Goal: Transaction & Acquisition: Register for event/course

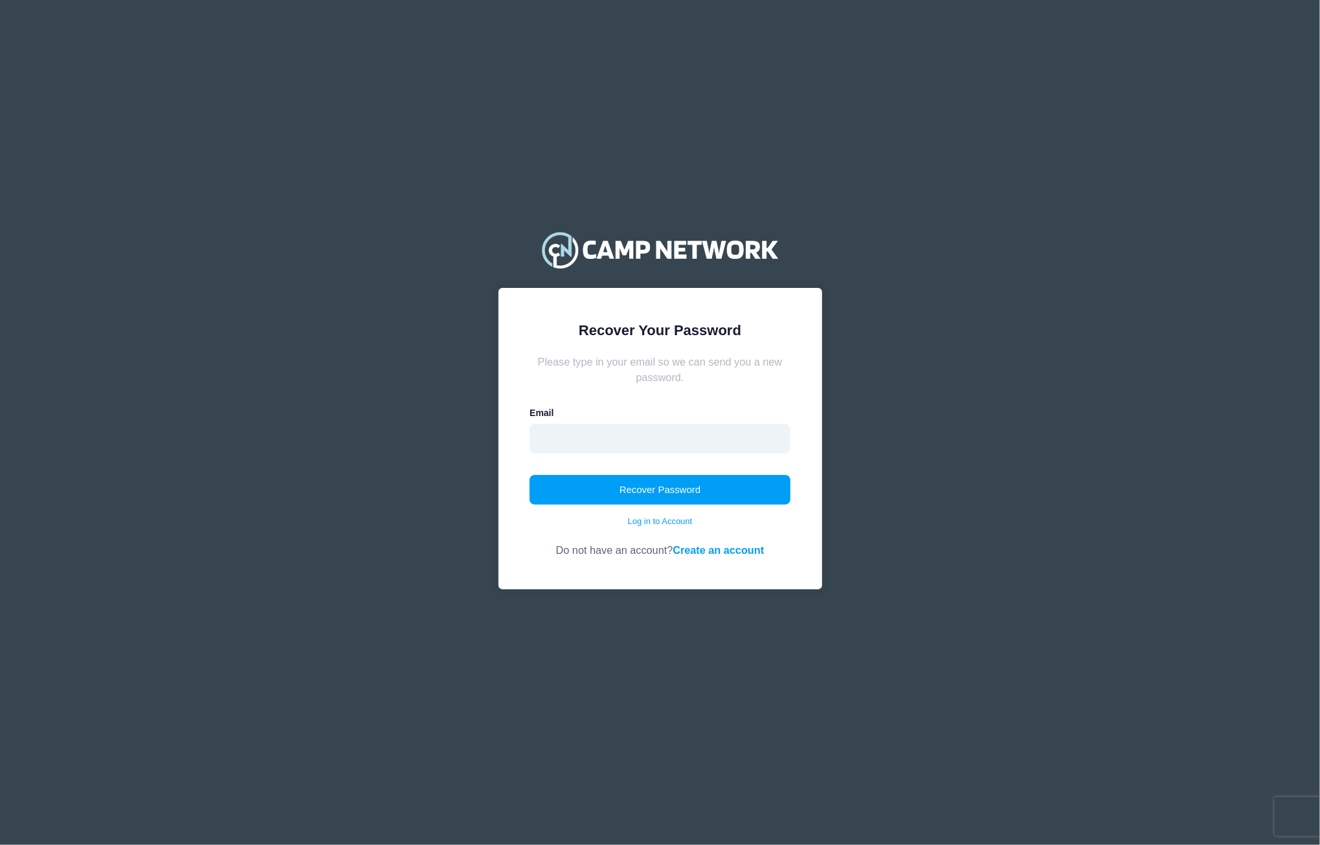
click at [599, 428] on input "email" at bounding box center [659, 439] width 261 height 30
type input "alextsay27fogo@gmail.com"
click at [654, 494] on button "Recover Password" at bounding box center [659, 490] width 261 height 30
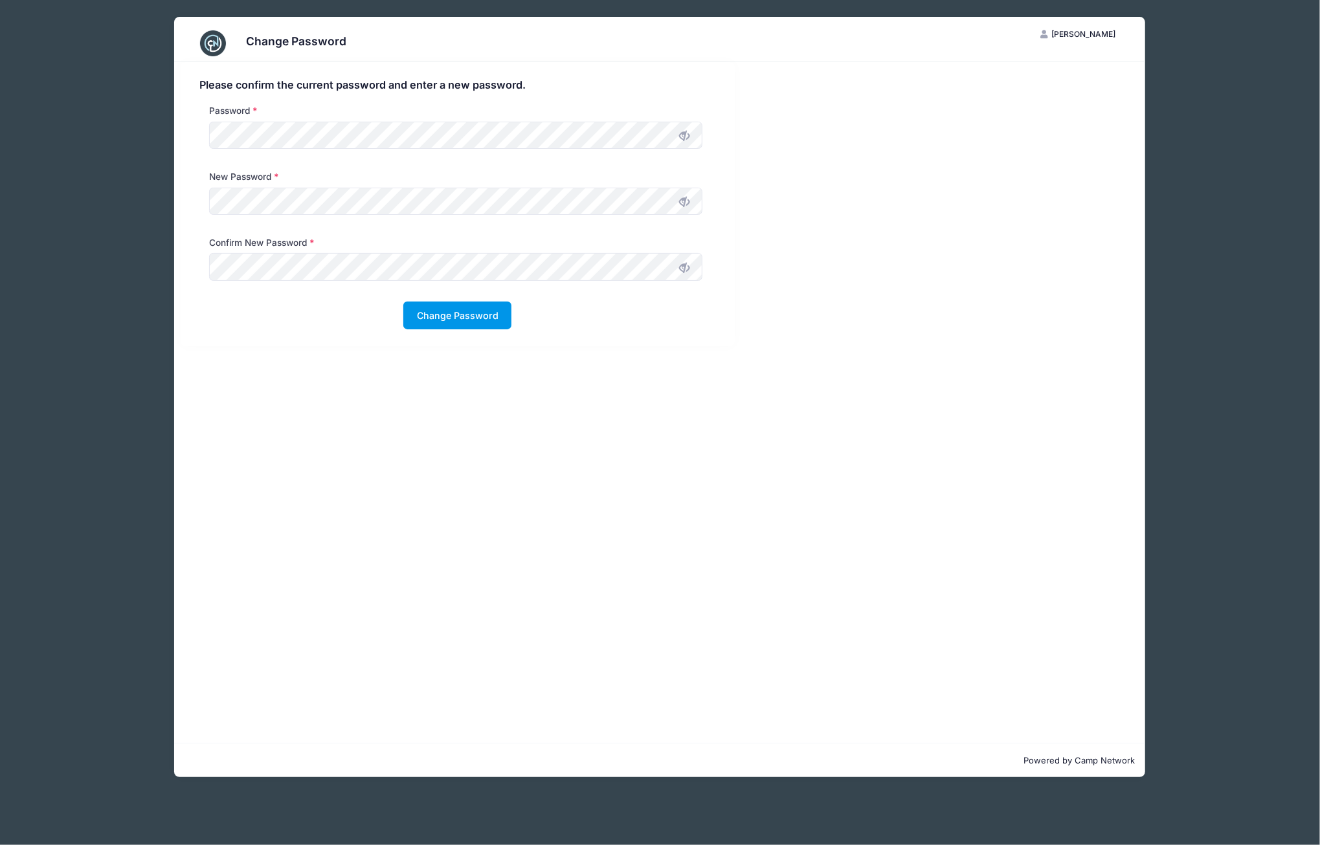
click at [471, 304] on button "Change Password" at bounding box center [457, 316] width 108 height 28
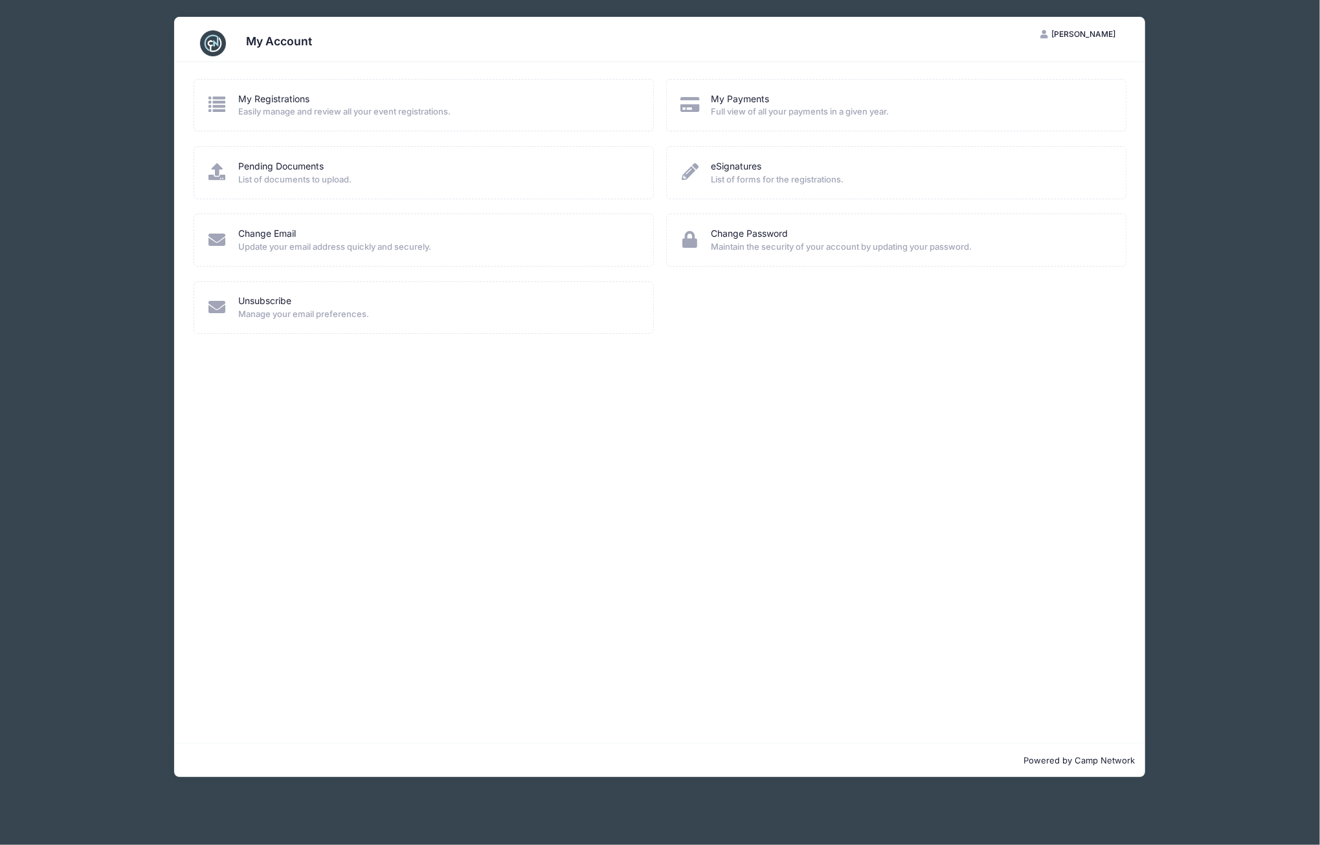
click at [311, 98] on div "My Registrations" at bounding box center [437, 100] width 398 height 14
click at [289, 95] on link "My Registrations" at bounding box center [273, 100] width 71 height 14
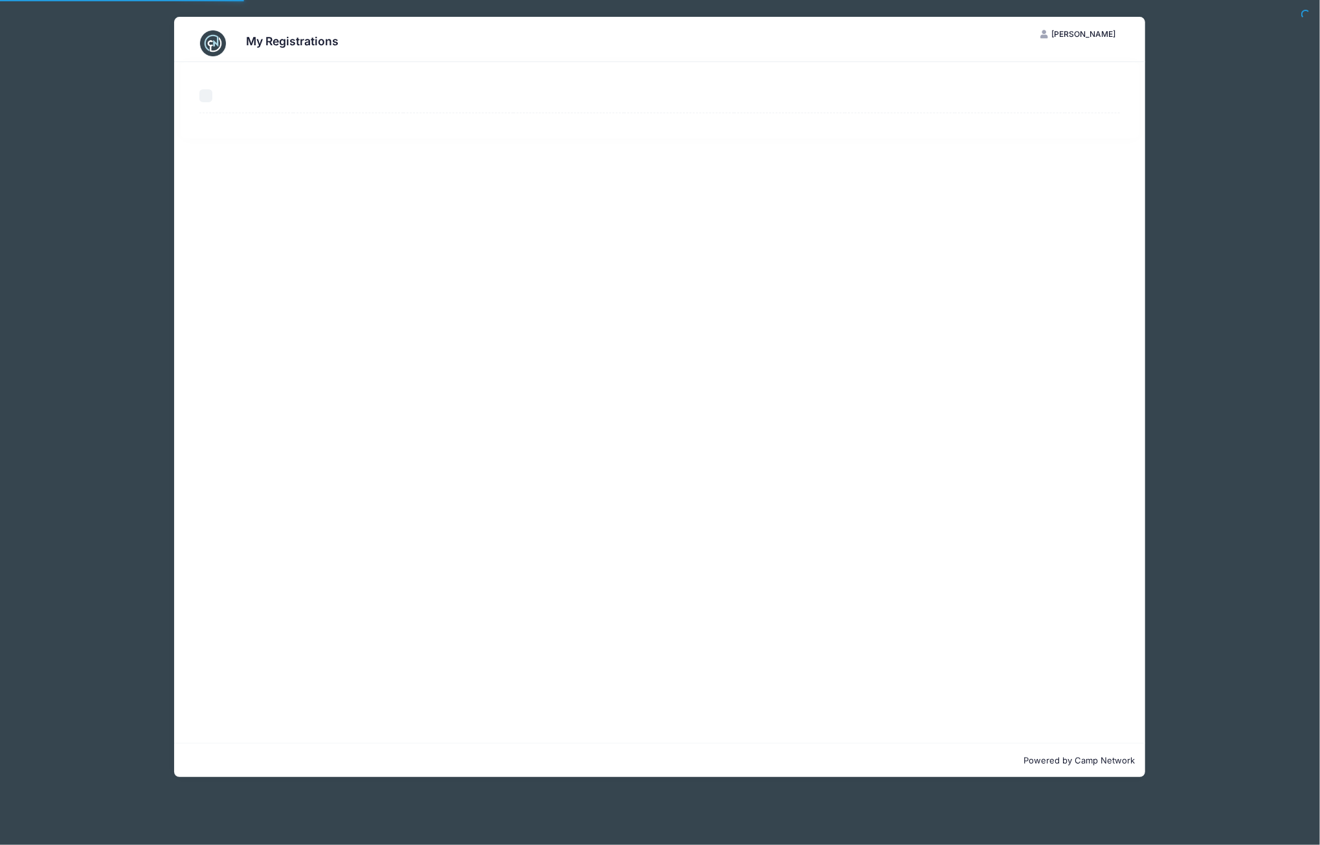
select select "50"
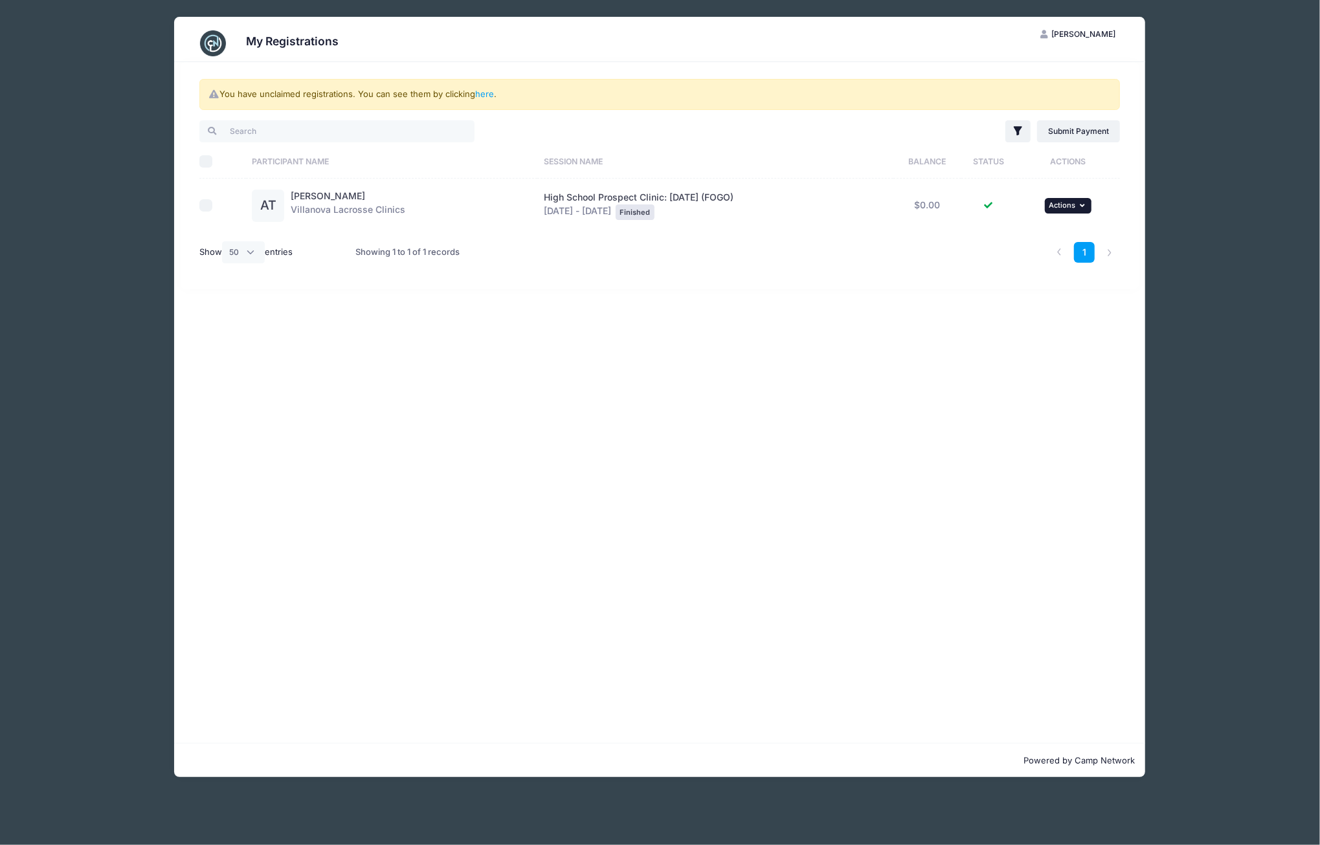
click at [1054, 199] on button "... Actions" at bounding box center [1068, 206] width 47 height 16
click at [698, 278] on div "You have unclaimed registrations. You can see them by clicking here . Filter Fi…" at bounding box center [660, 175] width 959 height 227
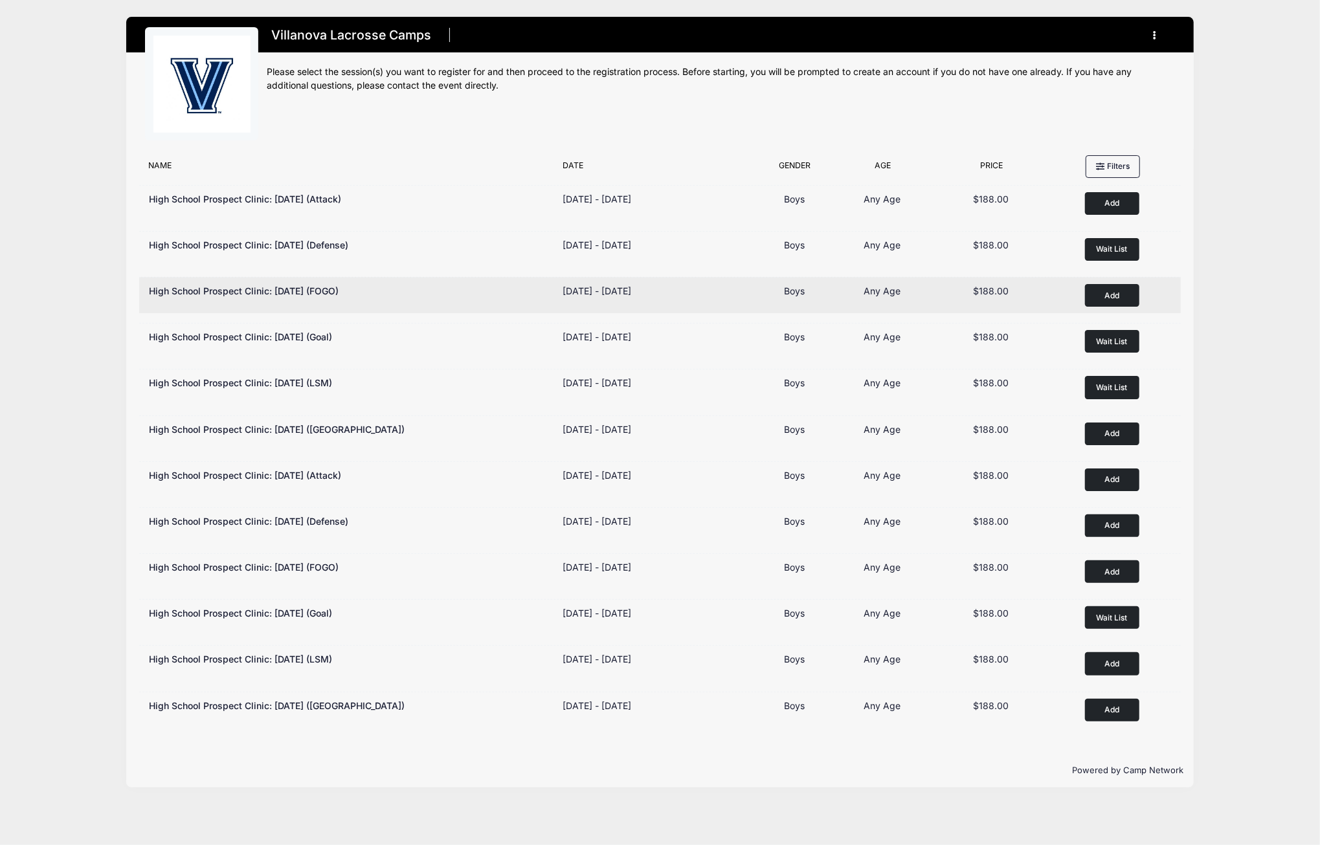
click at [1119, 294] on button "Add to Cart" at bounding box center [1112, 295] width 54 height 23
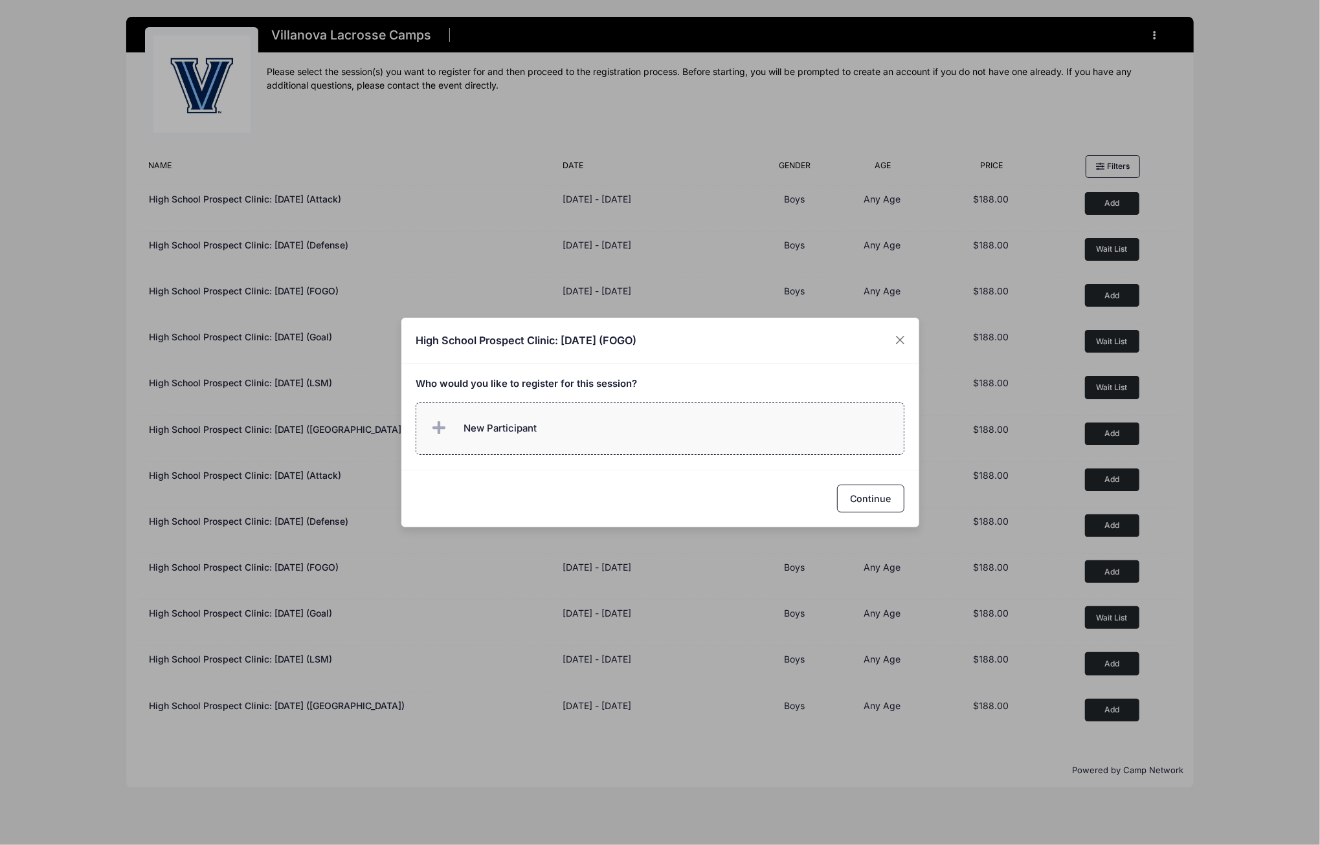
click at [493, 430] on span "New Participant" at bounding box center [499, 428] width 73 height 14
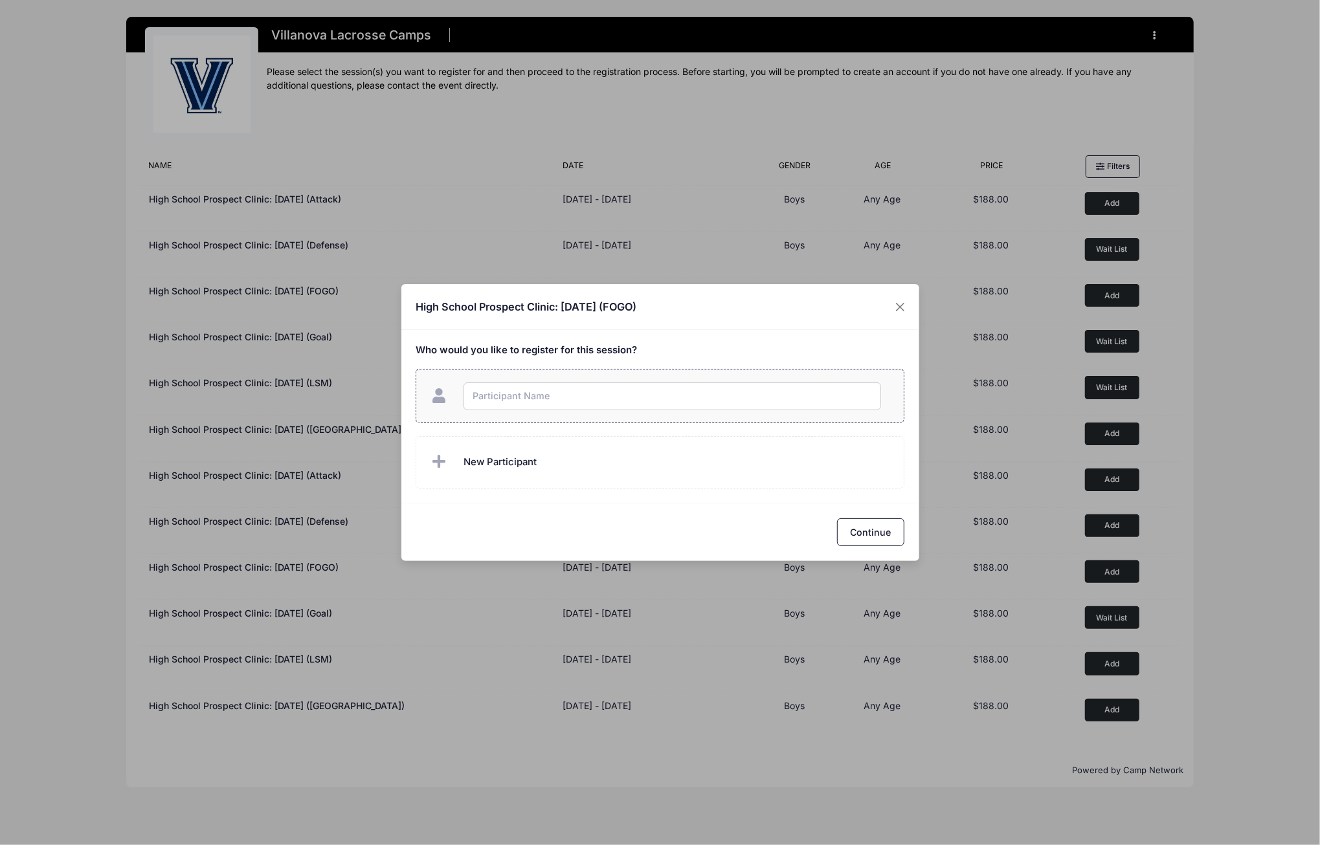
click at [533, 392] on input "text" at bounding box center [672, 397] width 418 height 28
type input "Alexander Tsay"
checkbox input "true"
click at [880, 518] on button "Continue" at bounding box center [870, 532] width 67 height 28
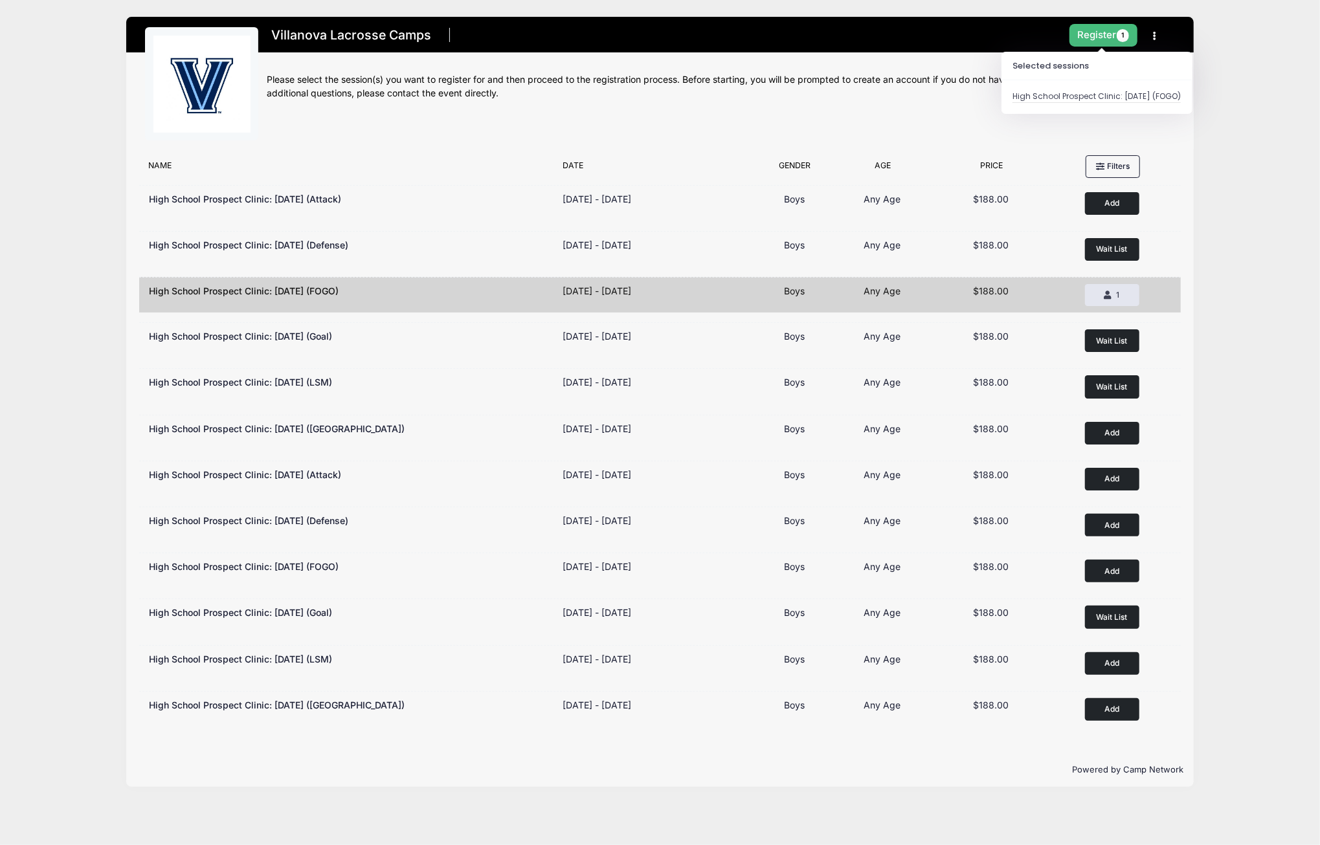
click at [1102, 33] on button "Register 1" at bounding box center [1103, 35] width 69 height 23
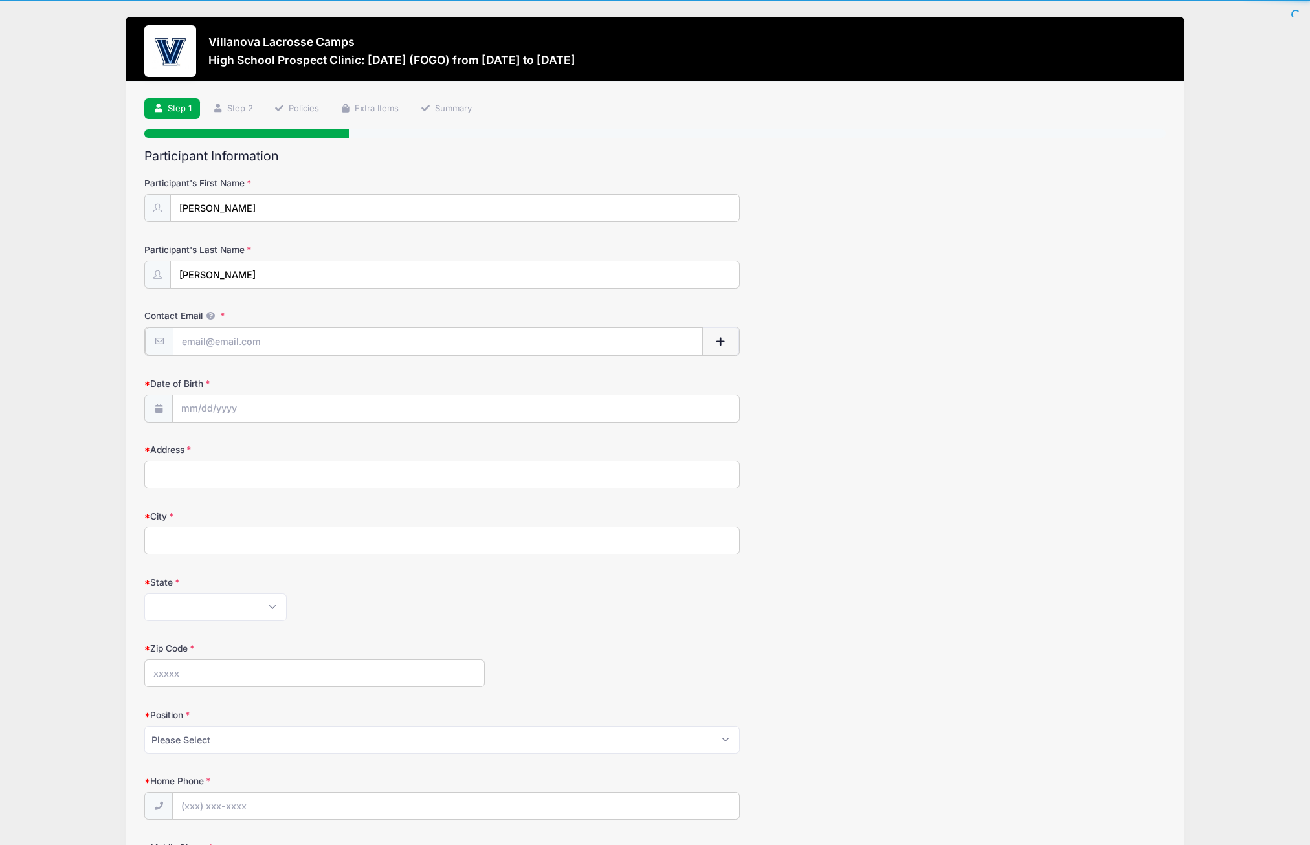
click at [258, 339] on input "Contact Email" at bounding box center [437, 342] width 529 height 28
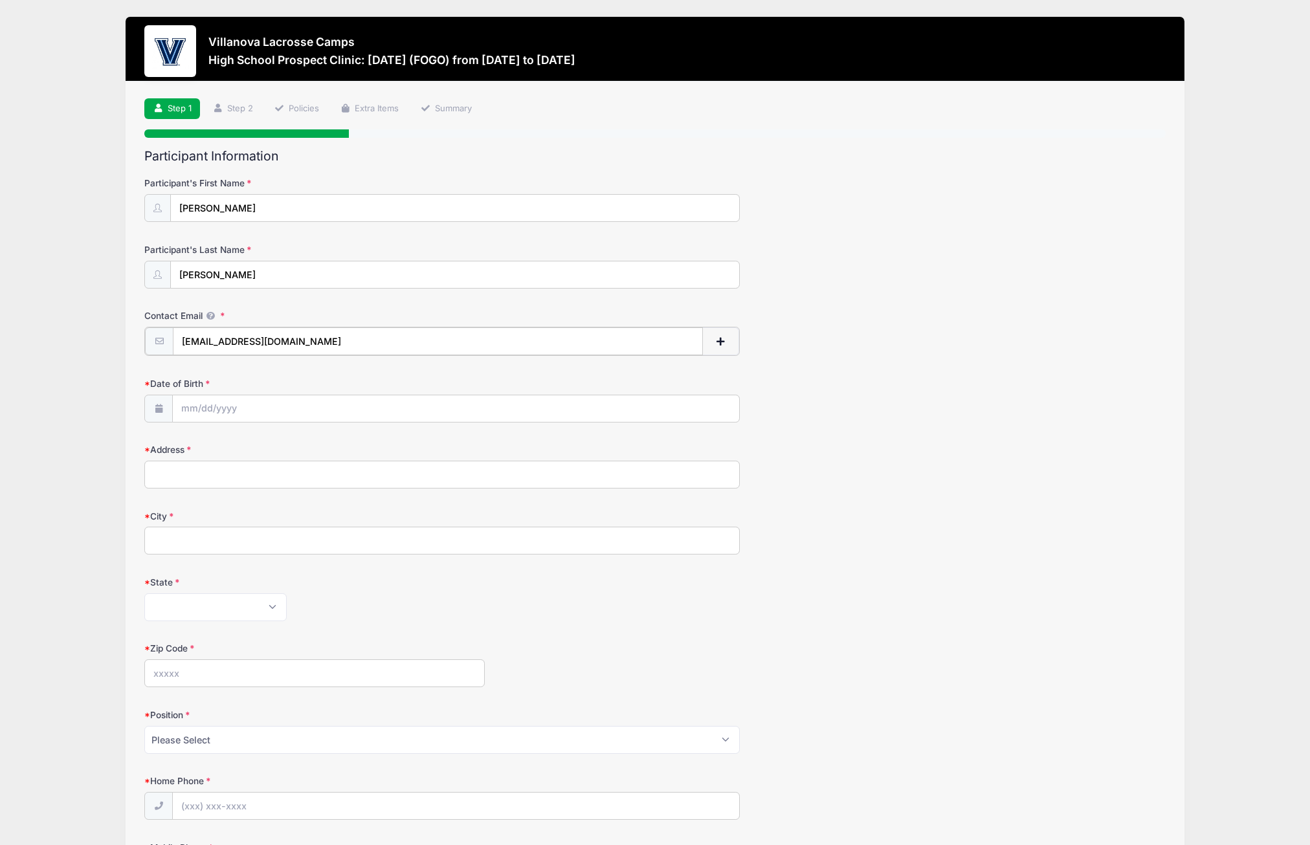
type input "[EMAIL_ADDRESS][DOMAIN_NAME]"
click at [233, 405] on input "Date of Birth" at bounding box center [456, 408] width 566 height 28
click at [329, 440] on span at bounding box center [334, 440] width 21 height 22
select select "8"
click at [221, 405] on input "Date of Birth" at bounding box center [456, 408] width 566 height 28
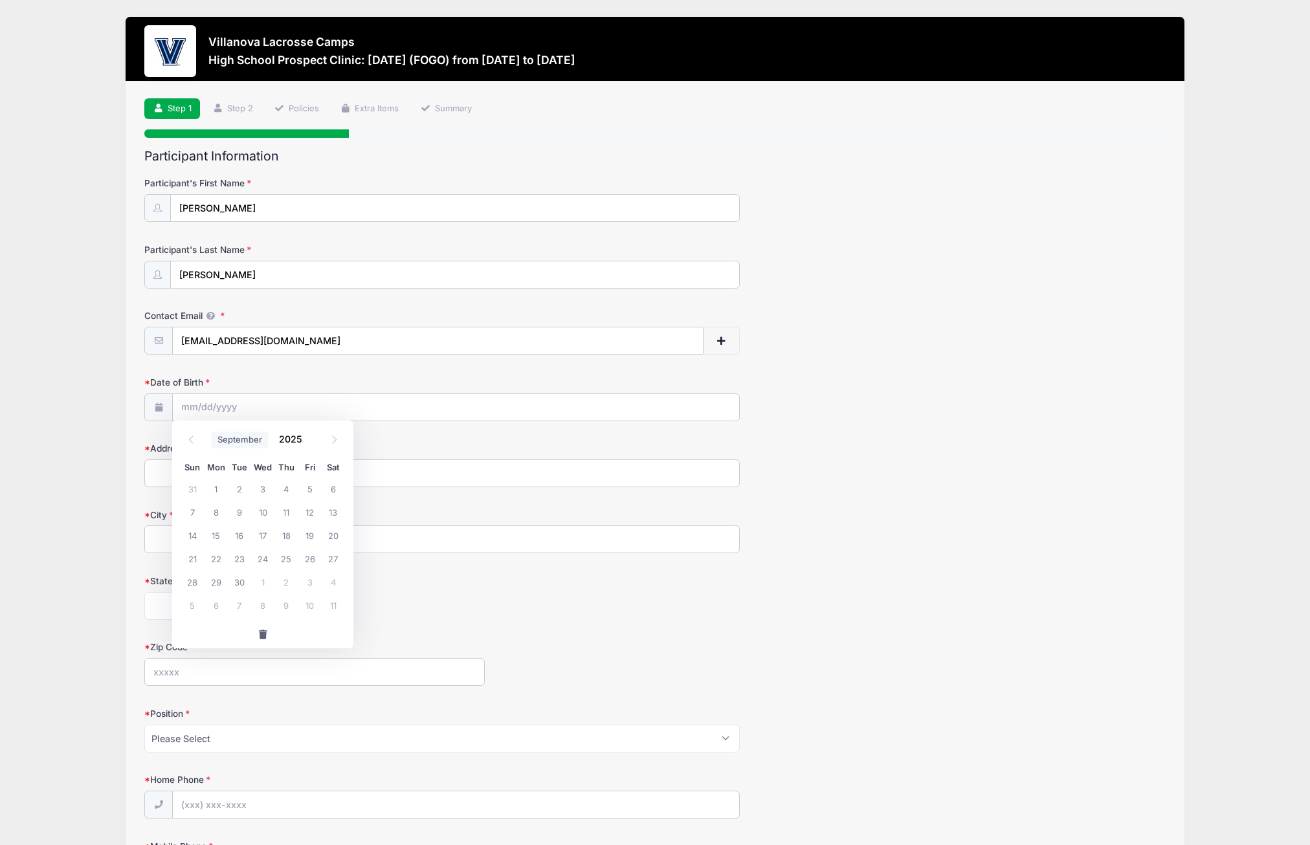
click at [240, 438] on select "January February March April May June July August September October November De…" at bounding box center [240, 440] width 58 height 17
click at [299, 441] on input "2025" at bounding box center [294, 439] width 42 height 19
click at [306, 443] on span at bounding box center [310, 445] width 9 height 10
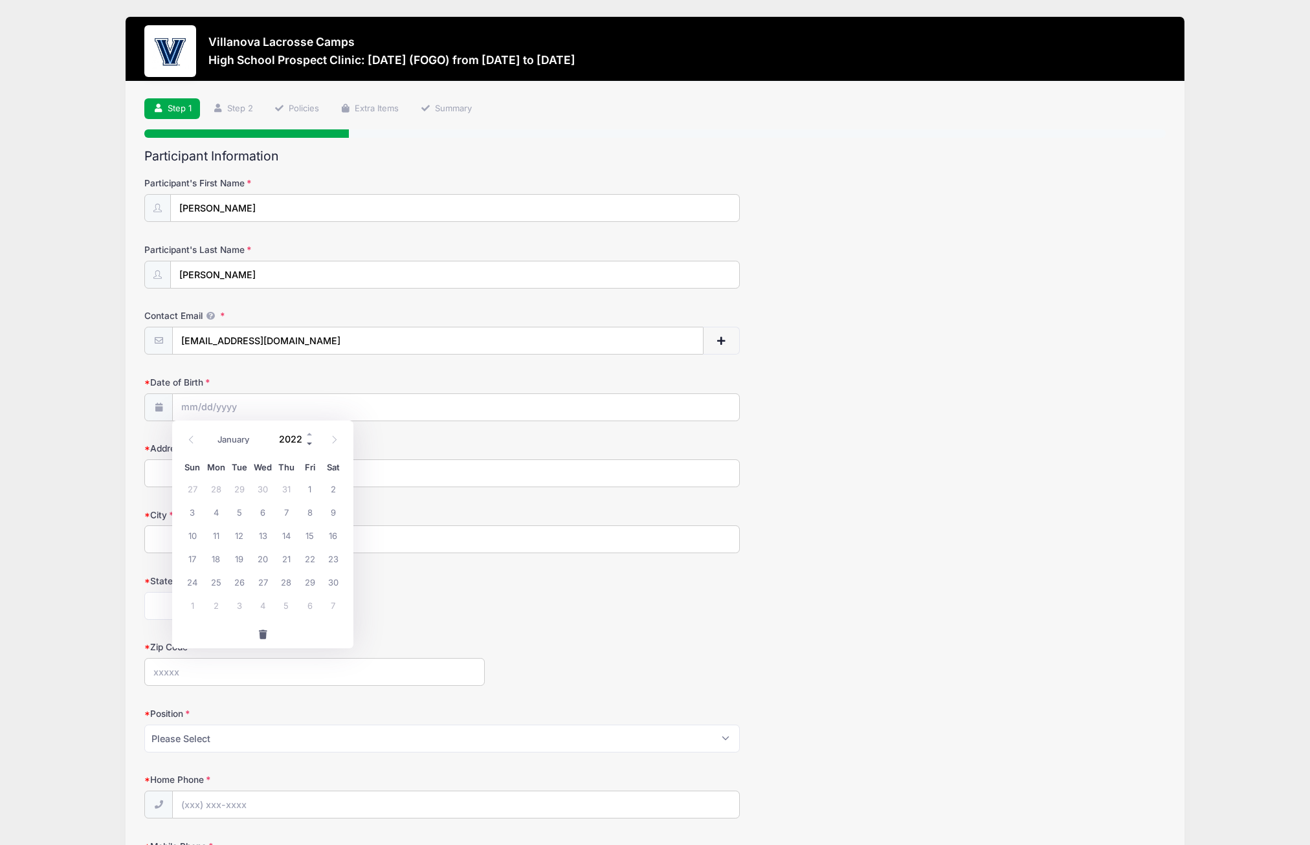
click at [306, 443] on span at bounding box center [310, 445] width 9 height 10
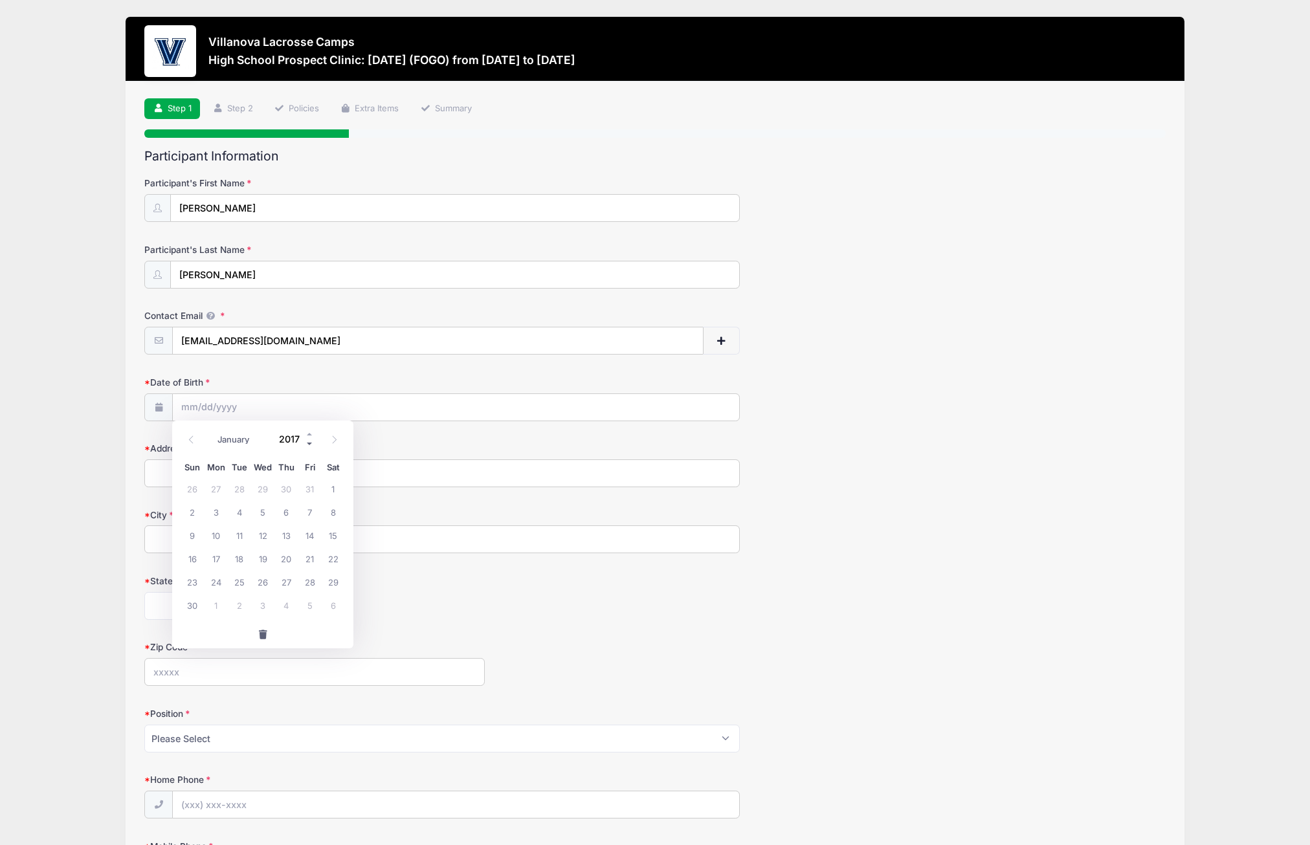
click at [306, 443] on span at bounding box center [310, 445] width 9 height 10
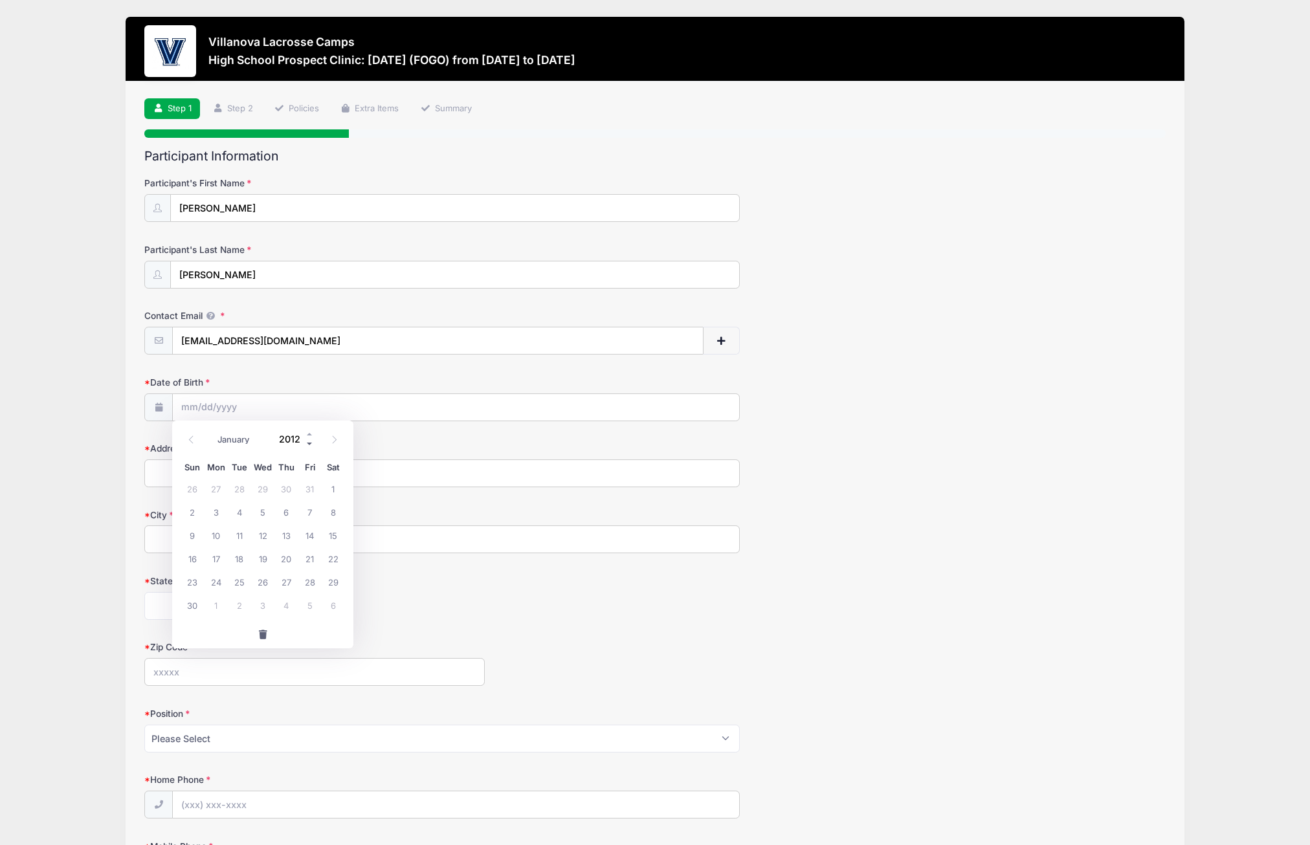
click at [306, 443] on span at bounding box center [310, 445] width 9 height 10
type input "2009"
click at [231, 433] on select "January February March April May June July August September October November De…" at bounding box center [240, 440] width 58 height 17
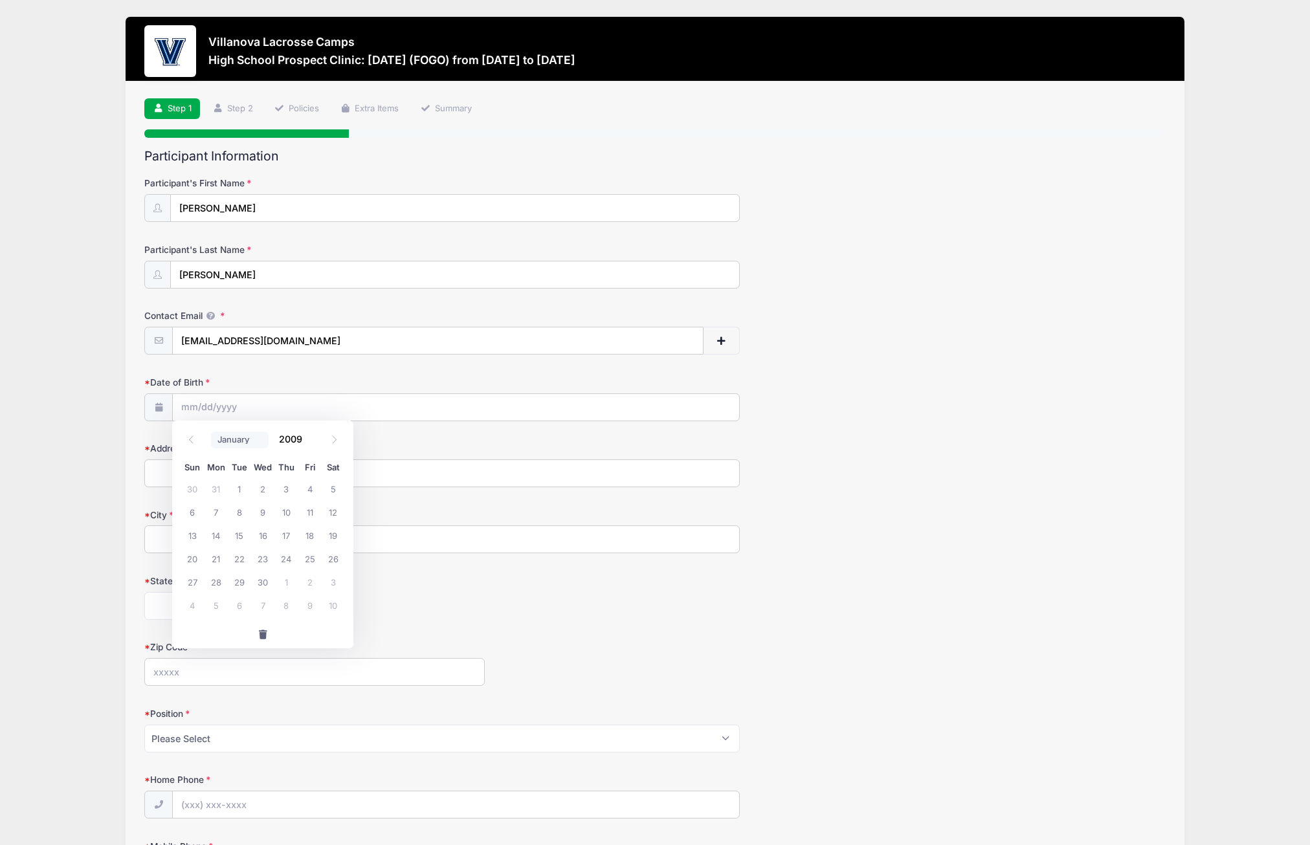
select select "5"
click at [211, 432] on select "January February March April May June July August September October November De…" at bounding box center [240, 440] width 58 height 17
click at [335, 538] on span "20" at bounding box center [333, 535] width 23 height 23
type input "06/20/2009"
click at [229, 469] on input "Address" at bounding box center [442, 474] width 596 height 28
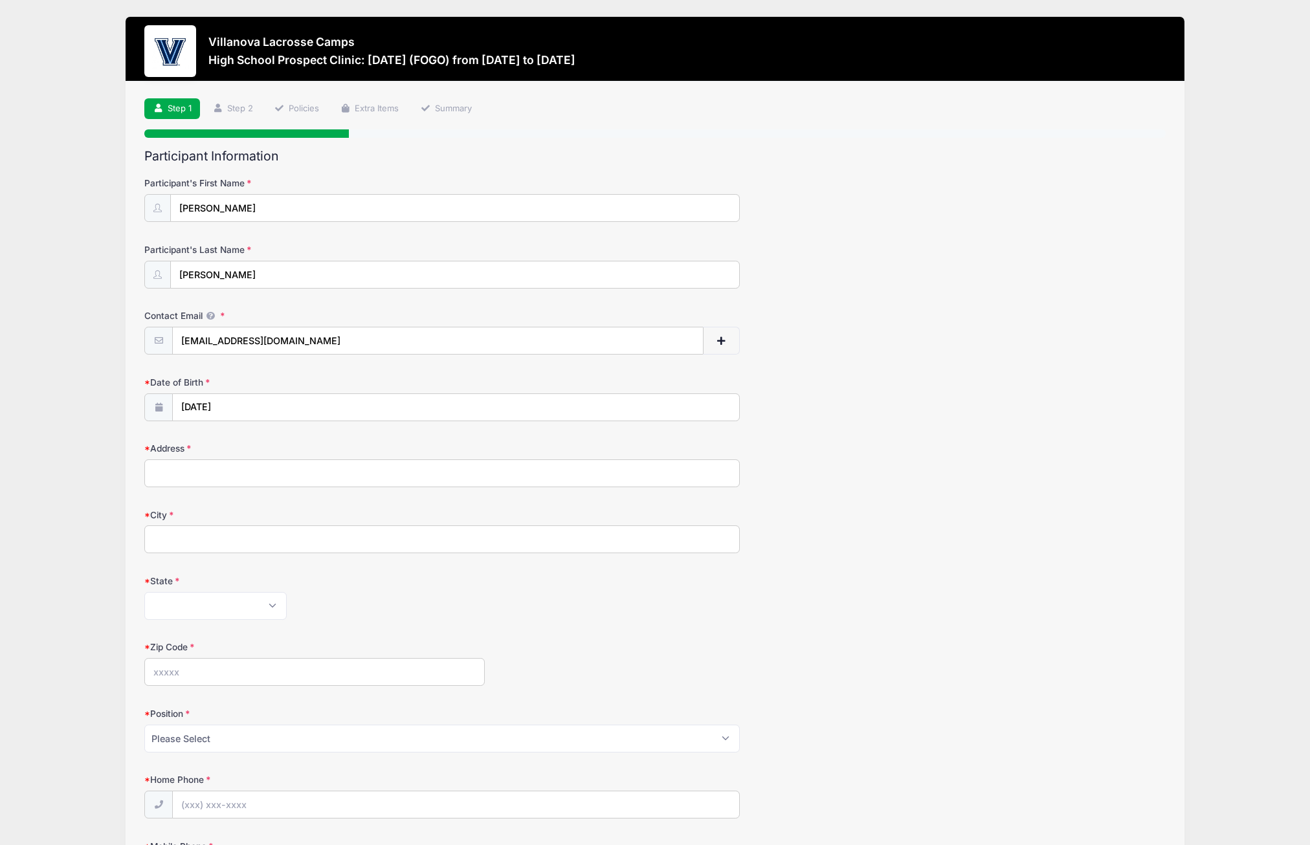
type input "6 Coventry Lane"
type input "Caldwell"
select select "NJ"
type input "07006"
type input "(973) 943-3874"
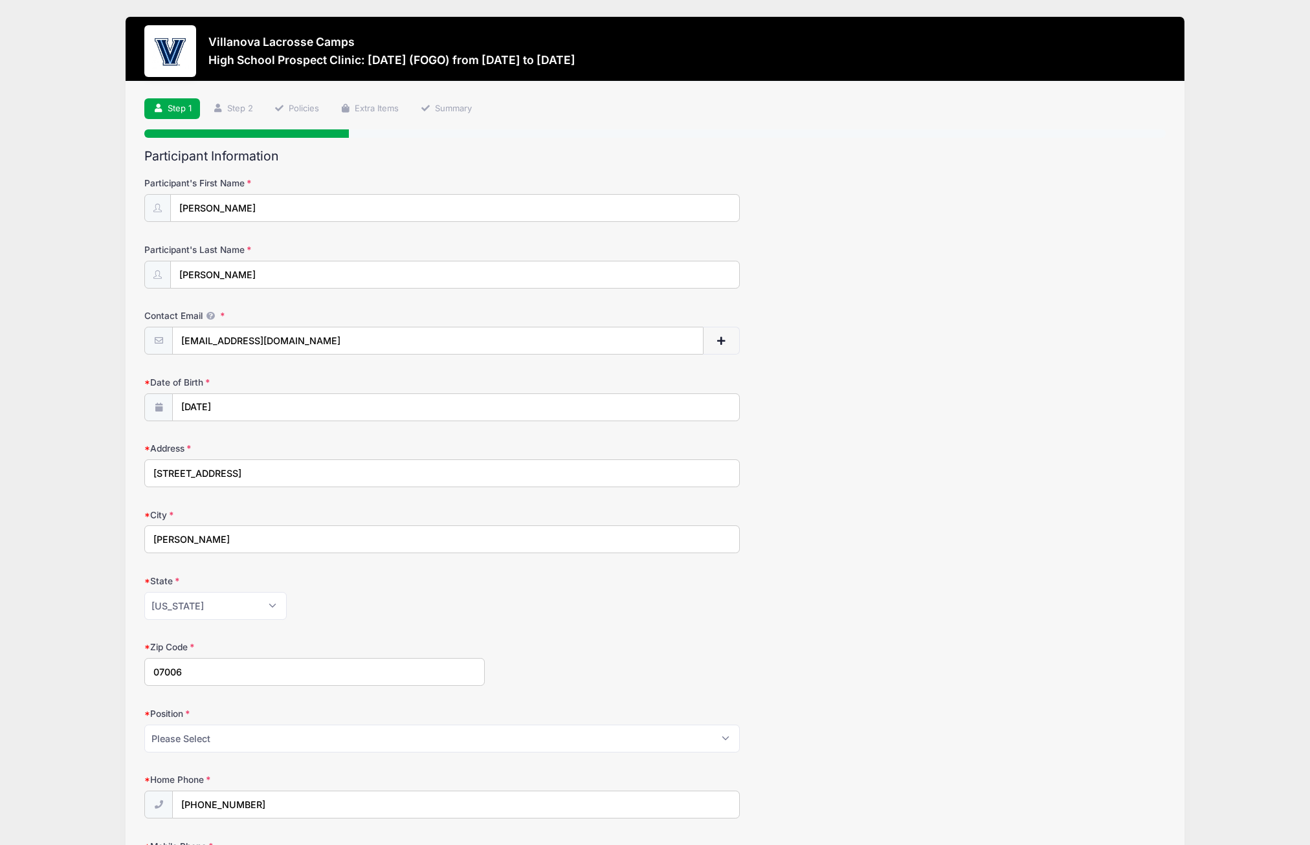
click at [157, 535] on input "Caldwell" at bounding box center [442, 540] width 596 height 28
type input "North Caldwell"
click at [651, 641] on div "Zip Code 07006" at bounding box center [654, 663] width 1021 height 45
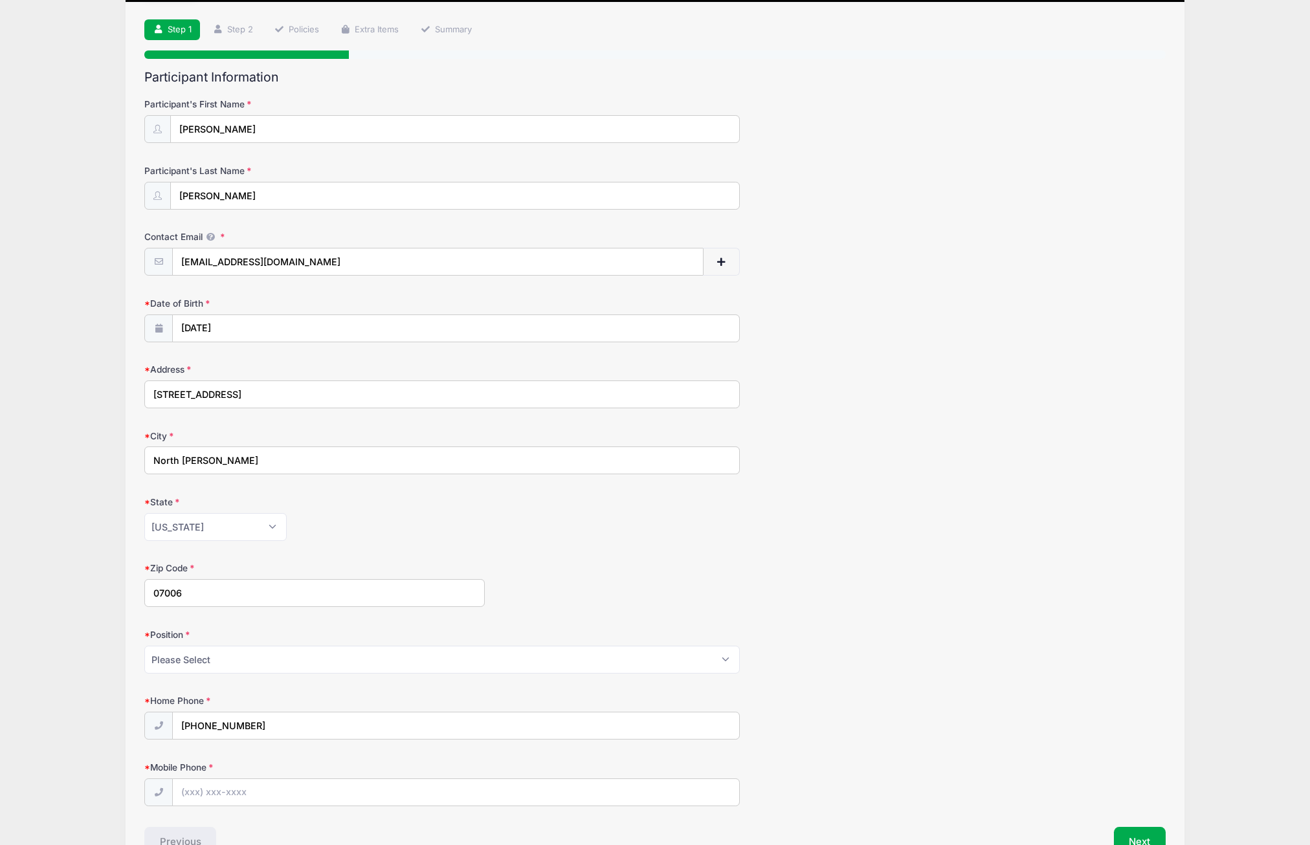
scroll to position [153, 0]
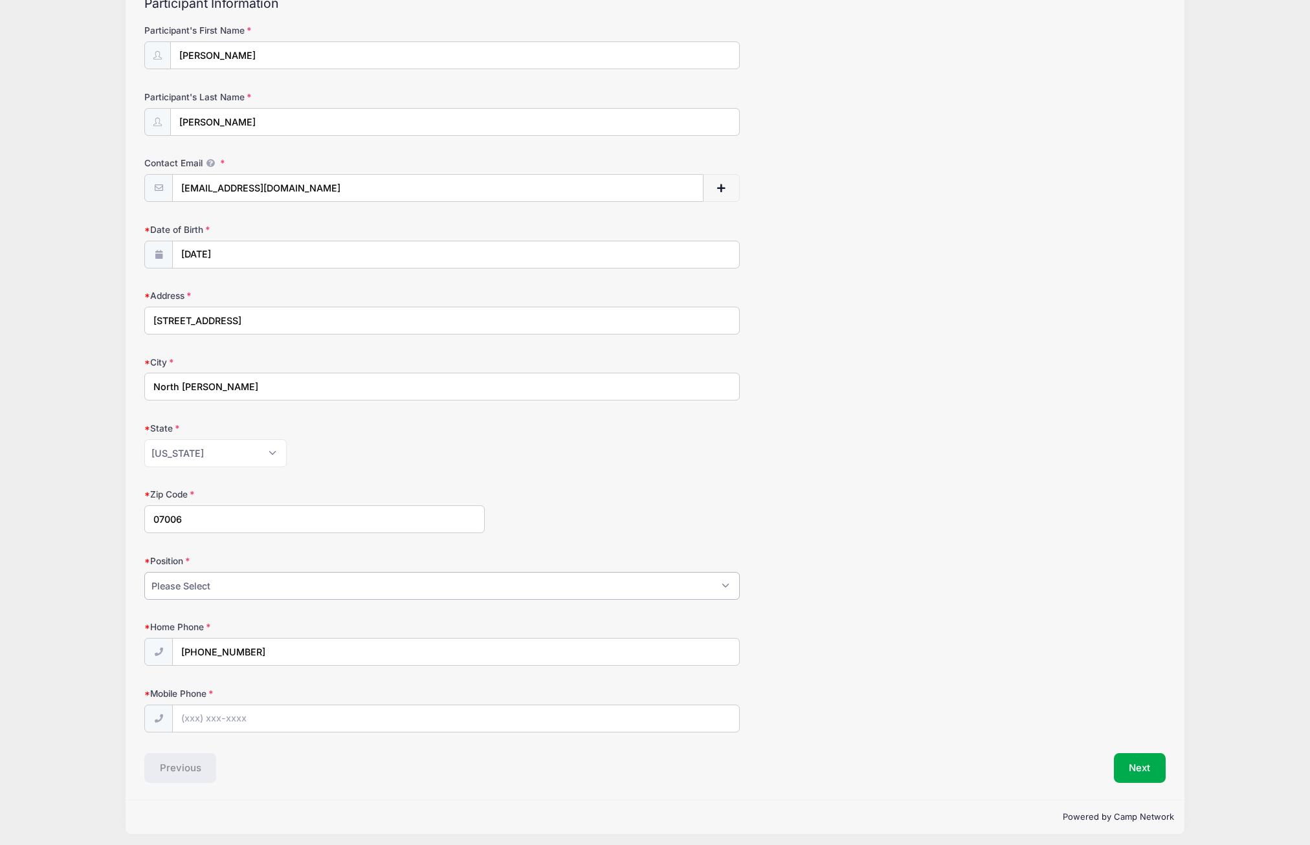
click at [269, 581] on select "Please Select Goalie Middie Defense Attack FOGO LSM" at bounding box center [442, 586] width 596 height 28
select select "FOGO"
click at [144, 572] on select "Please Select Goalie Middie Defense Attack FOGO LSM" at bounding box center [442, 586] width 596 height 28
click at [869, 612] on form "Participant's First Name Alexander Participant's Last Name Tsay Contact Email a…" at bounding box center [654, 378] width 1021 height 708
click at [195, 710] on input "Mobile Phone" at bounding box center [456, 720] width 566 height 28
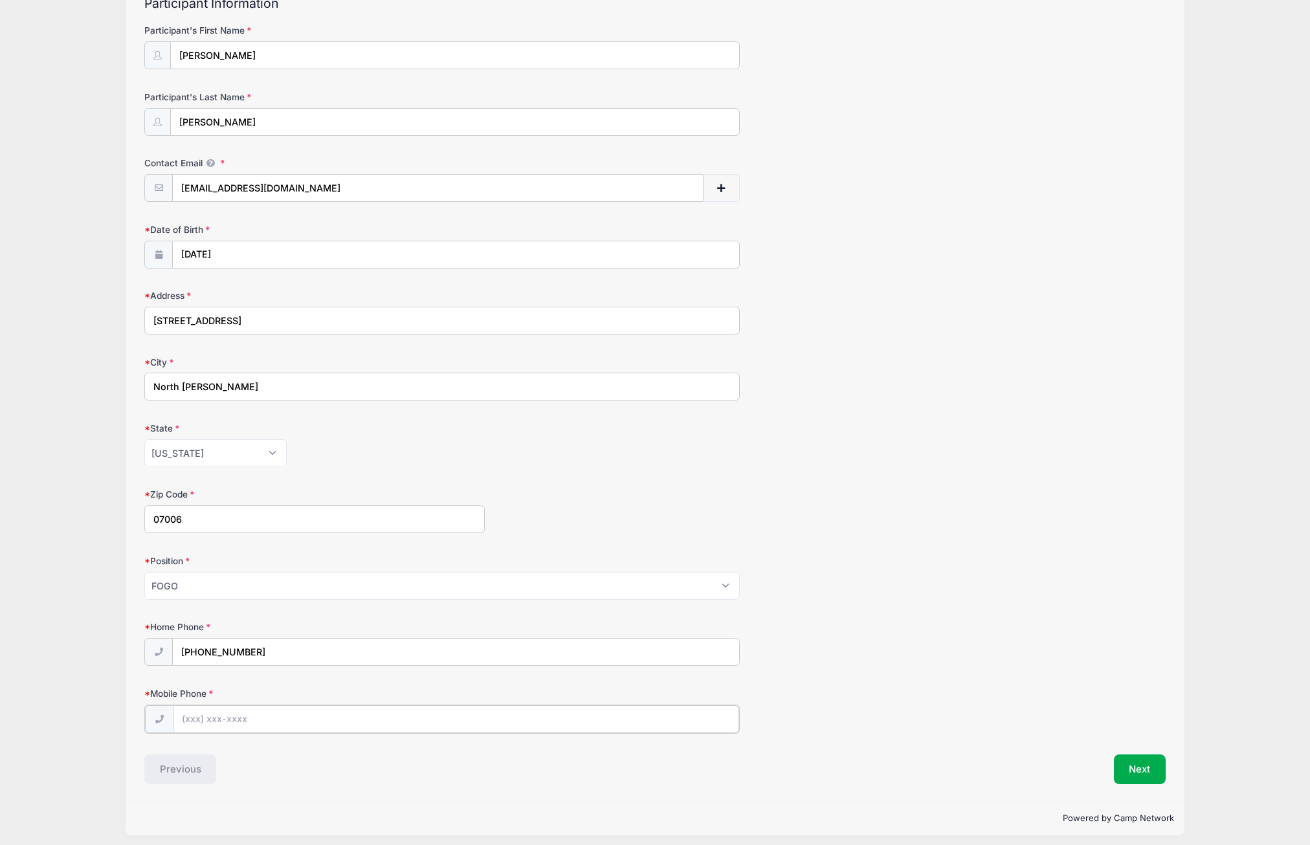
type input "(973) 943-3874"
drag, startPoint x: 287, startPoint y: 645, endPoint x: 91, endPoint y: 638, distance: 195.6
click at [91, 638] on div "Villanova Lacrosse Camps High School Prospect Clinic: September 21 (FOGO) from …" at bounding box center [654, 349] width 1271 height 1005
type input "(973) 396-2221"
click at [1124, 766] on button "Next" at bounding box center [1140, 768] width 52 height 30
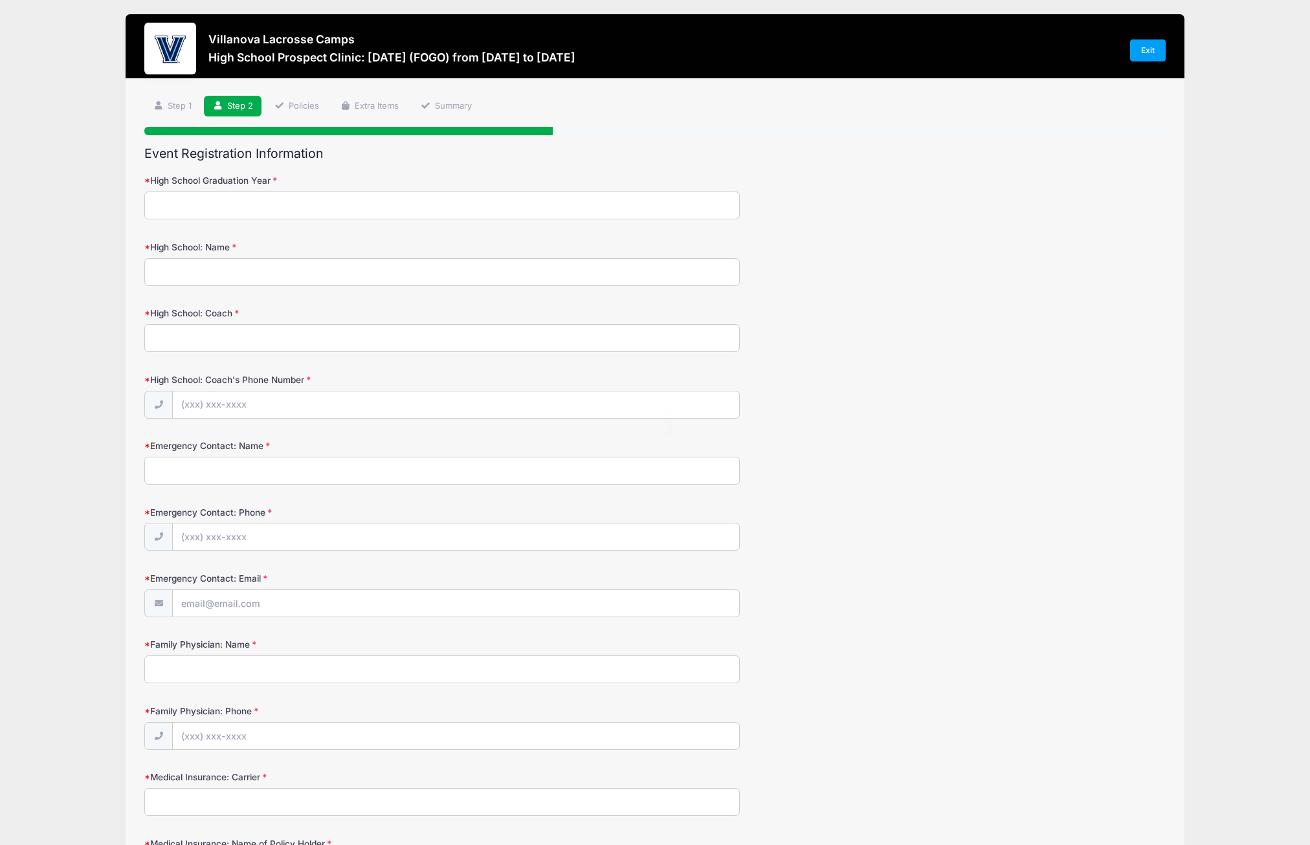
scroll to position [0, 0]
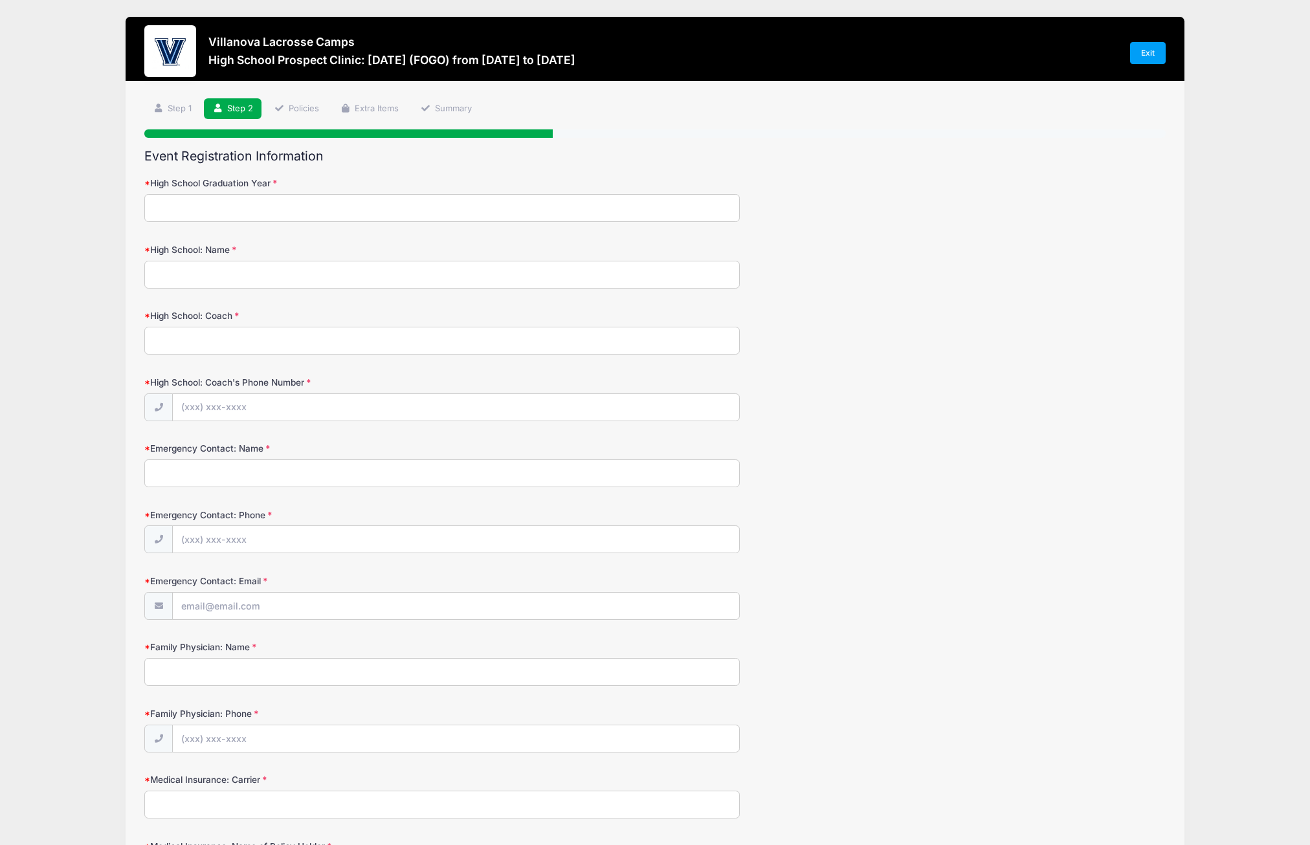
click at [247, 214] on input "High School Graduation Year" at bounding box center [442, 208] width 596 height 28
type input "2027"
click at [296, 276] on input "Bergen Catholic" at bounding box center [442, 275] width 596 height 28
type input "Bergen Catholic High School"
type input "Frank Feaster"
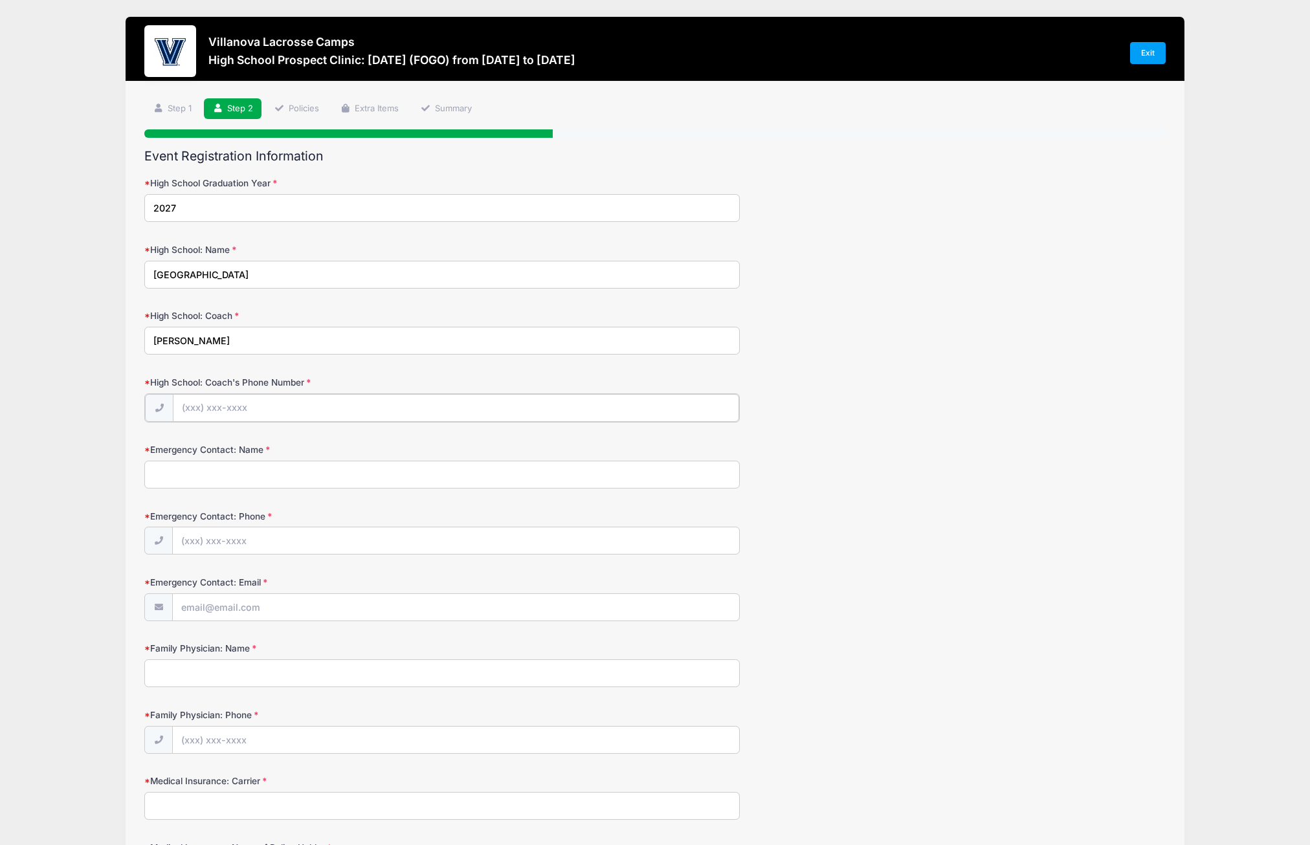
click at [230, 401] on input "High School: Coach's Phone Number" at bounding box center [456, 408] width 566 height 28
type input "(551) 404-8588"
click at [346, 464] on input "Emergency Contact: Name" at bounding box center [442, 474] width 596 height 28
type input "Michelle Hawley Tsay"
click at [186, 539] on input "Emergency Contact: Phone" at bounding box center [456, 540] width 566 height 28
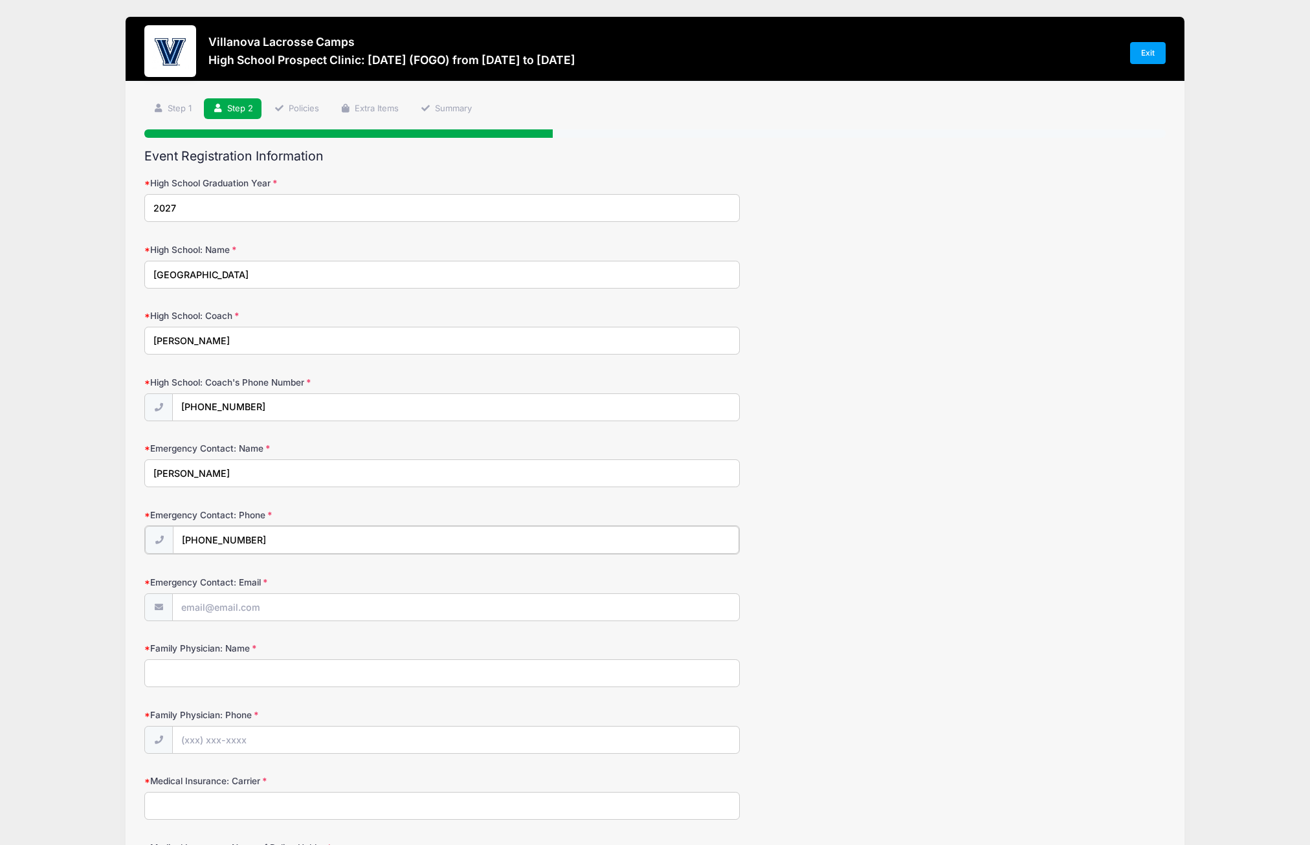
type input "(973) 951-0514"
click at [271, 607] on input "Emergency Contact: Email" at bounding box center [456, 607] width 566 height 28
type input "hawleyrealtor@gmail.com"
click at [262, 670] on input "Family Physician: Name" at bounding box center [442, 672] width 596 height 28
type input "Dr. Lewis"
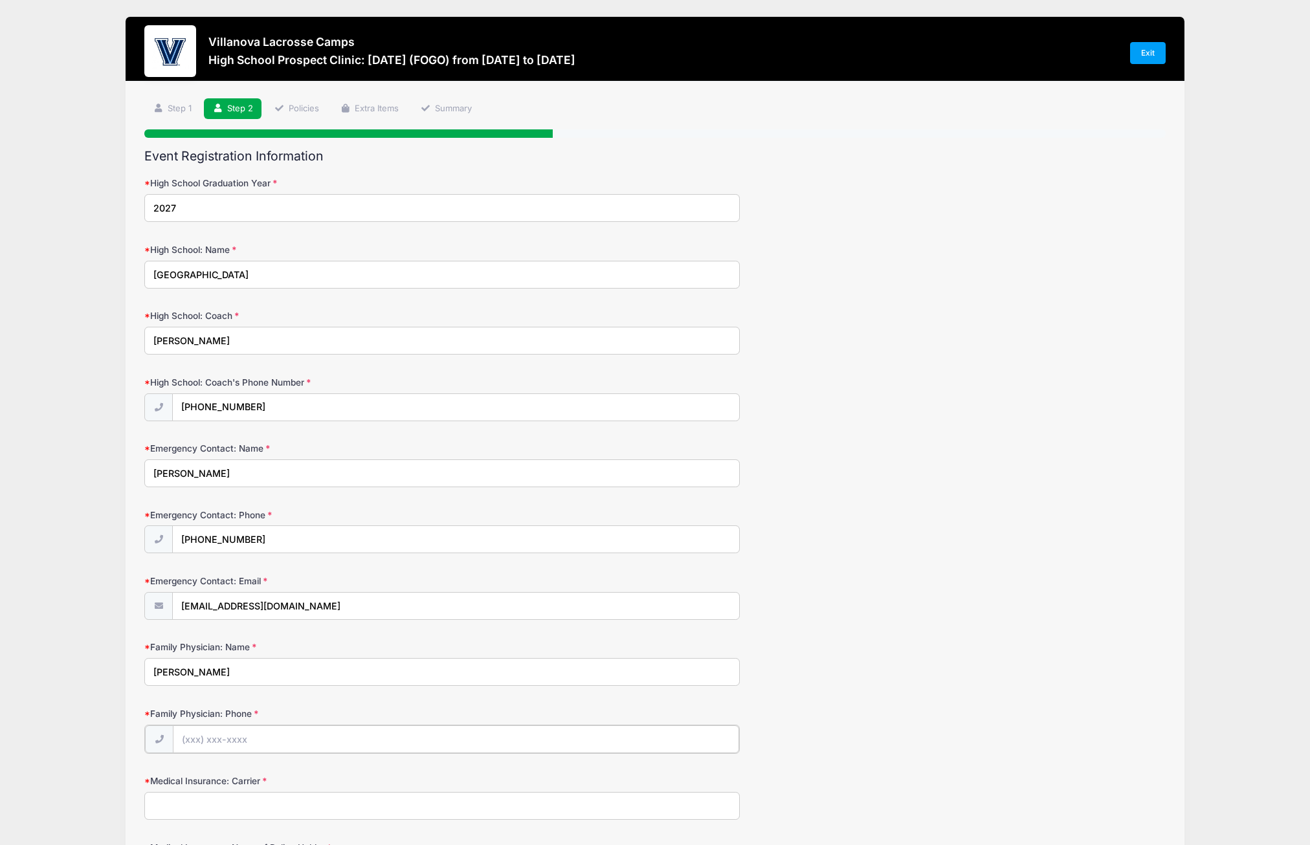
click at [258, 735] on input "Family Physician: Phone" at bounding box center [456, 740] width 566 height 28
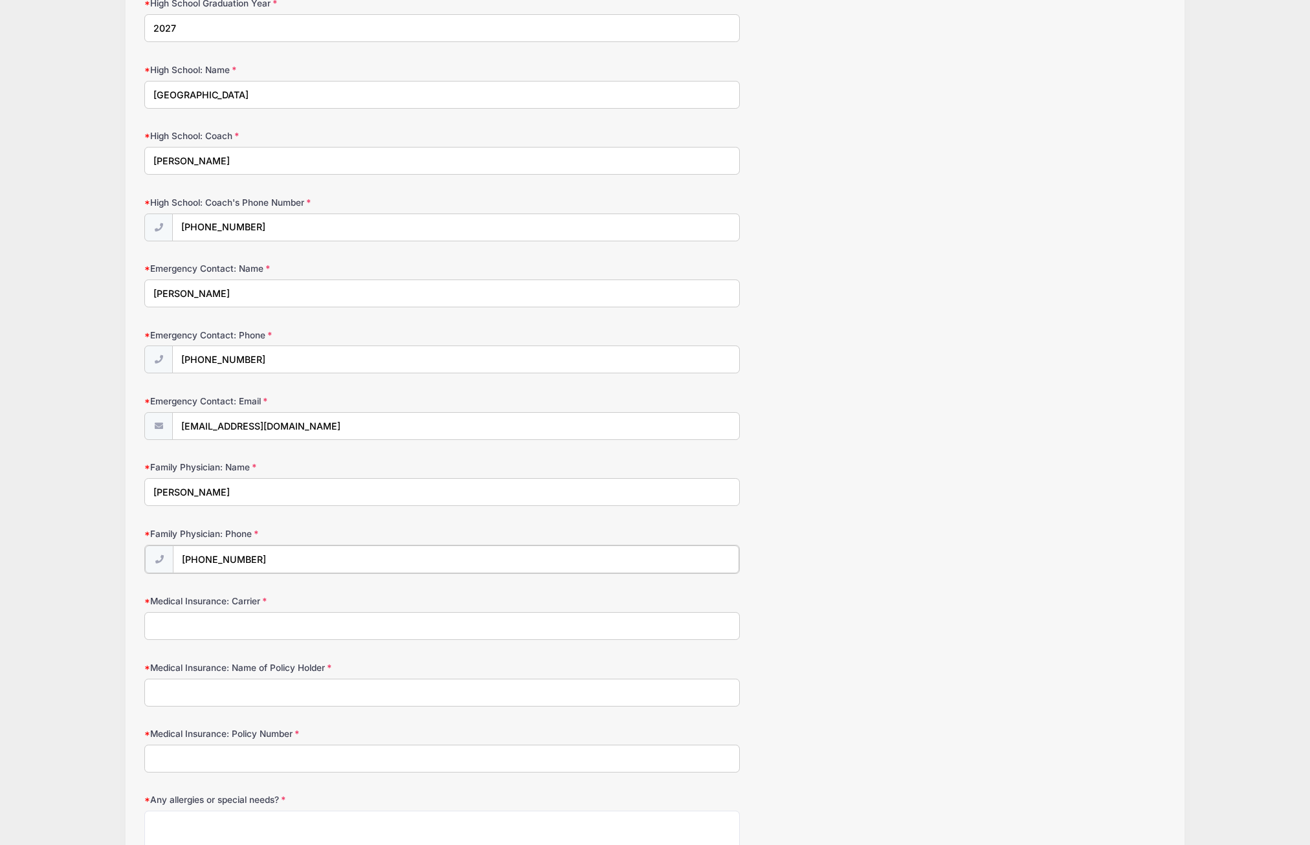
scroll to position [216, 0]
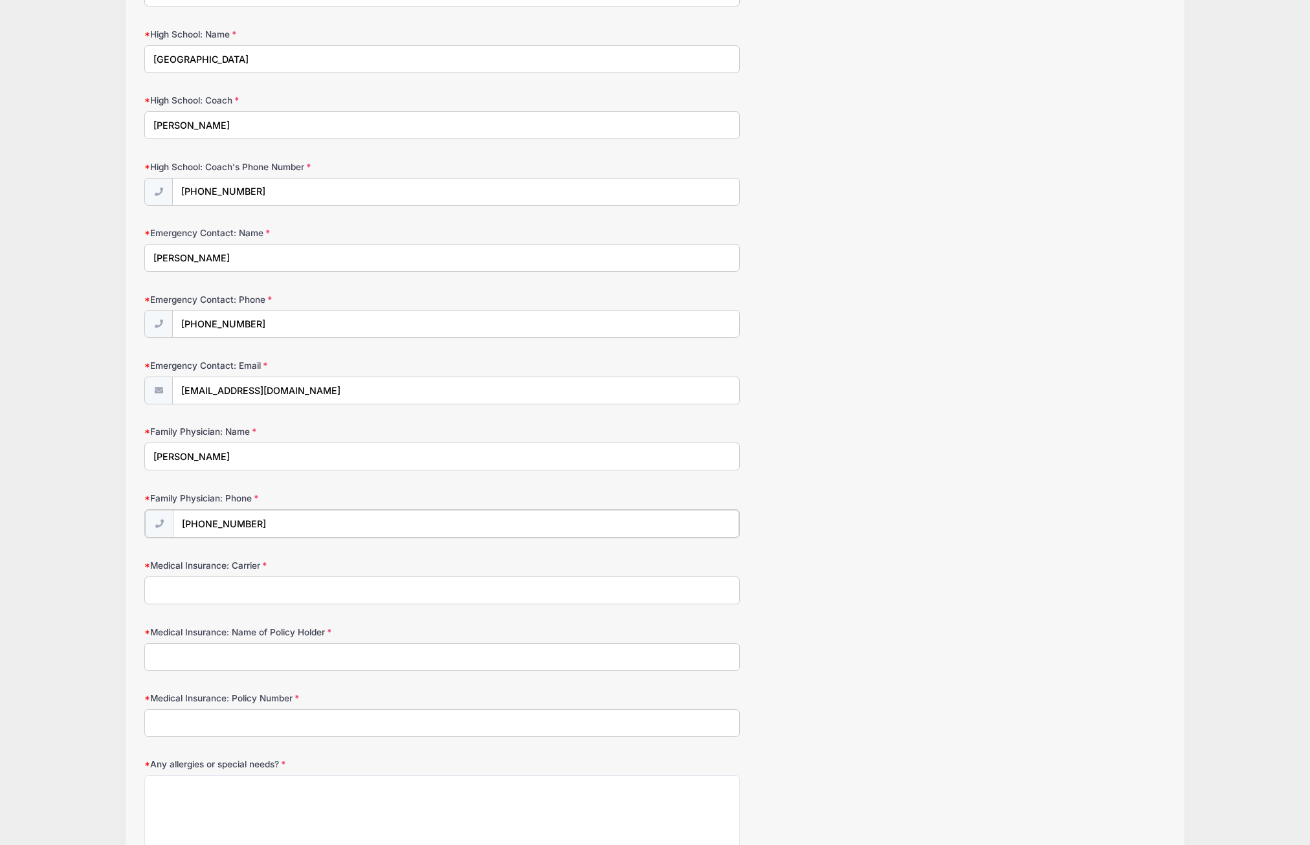
type input "(973) 744-6939"
click at [246, 581] on input "Medical Insurance: Carrier" at bounding box center [442, 589] width 596 height 28
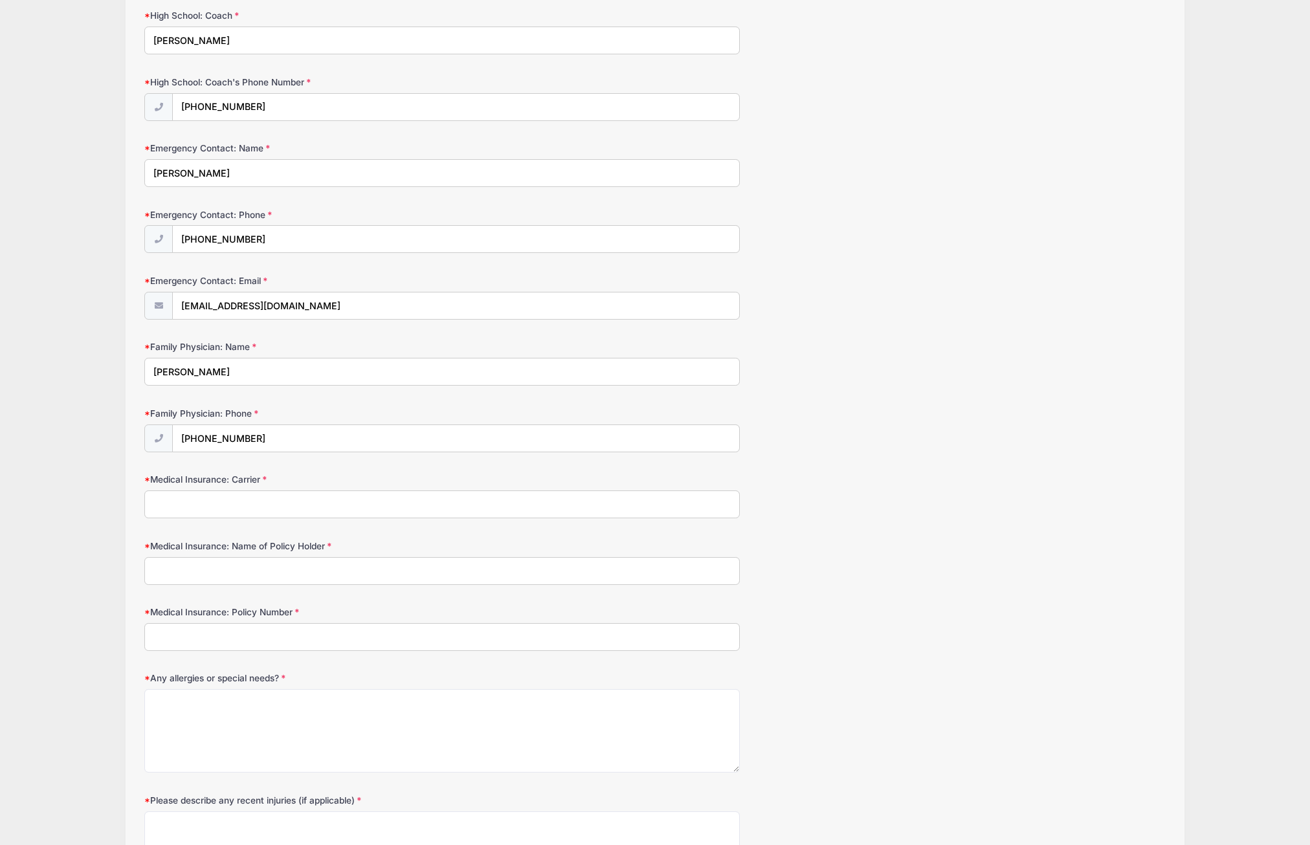
scroll to position [388, 0]
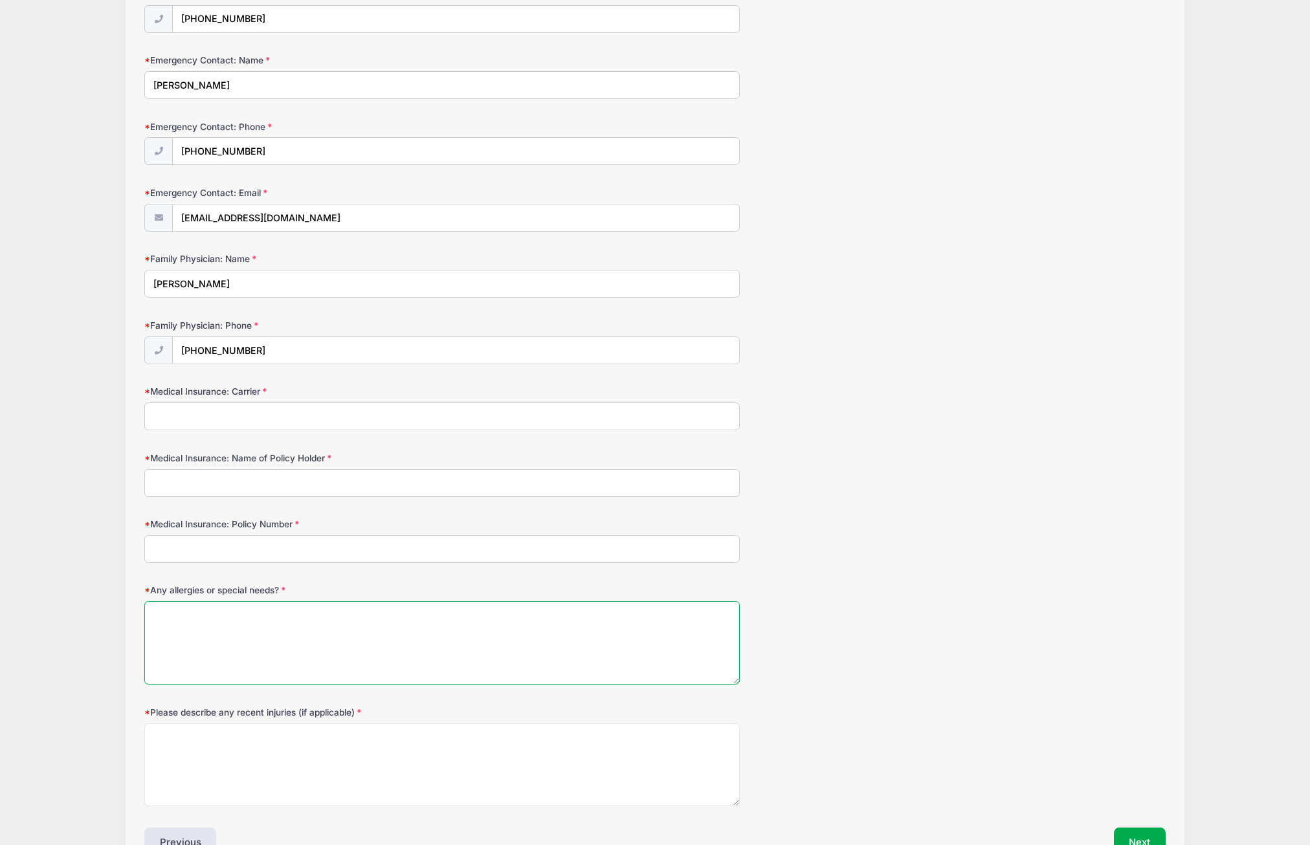
click at [332, 634] on textarea "Any allergies or special needs?" at bounding box center [442, 643] width 596 height 84
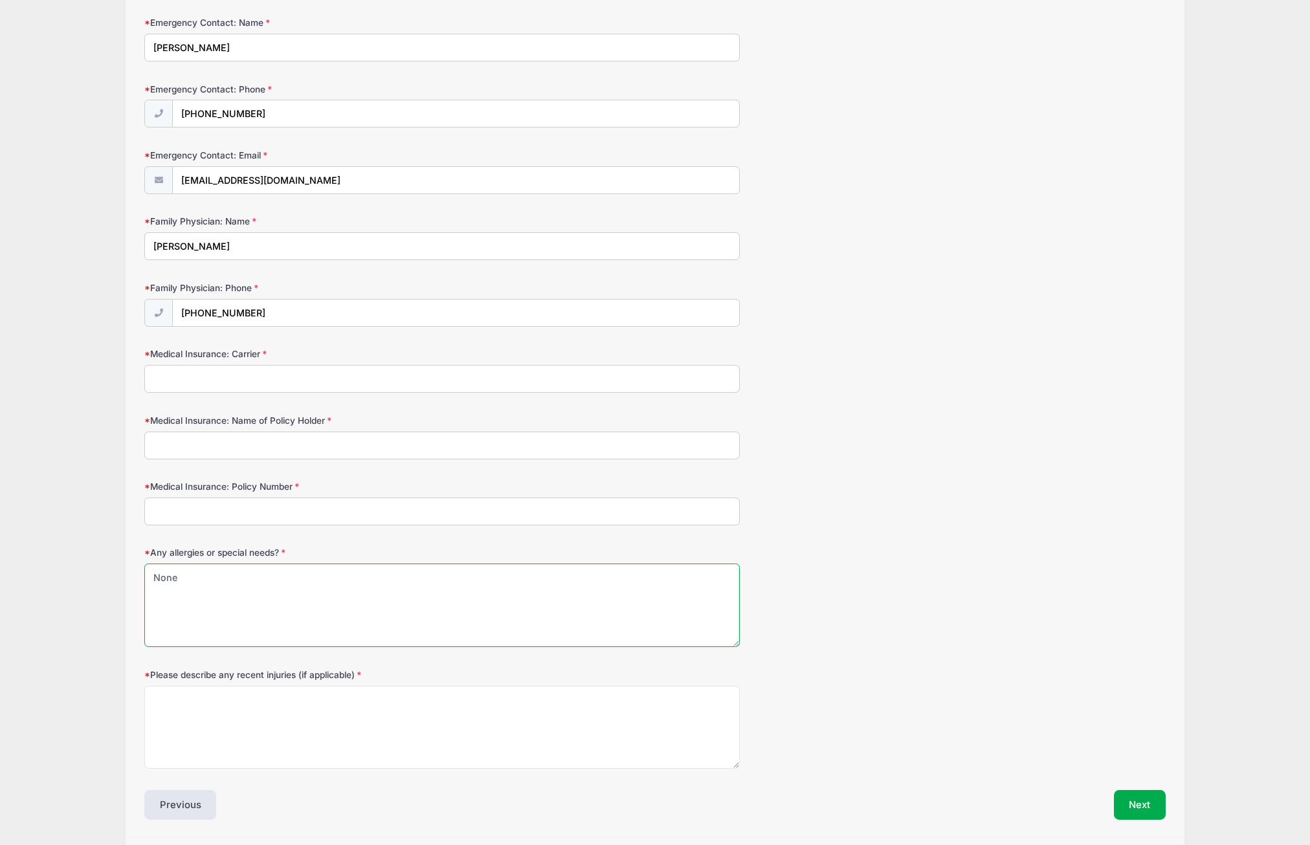
scroll to position [462, 0]
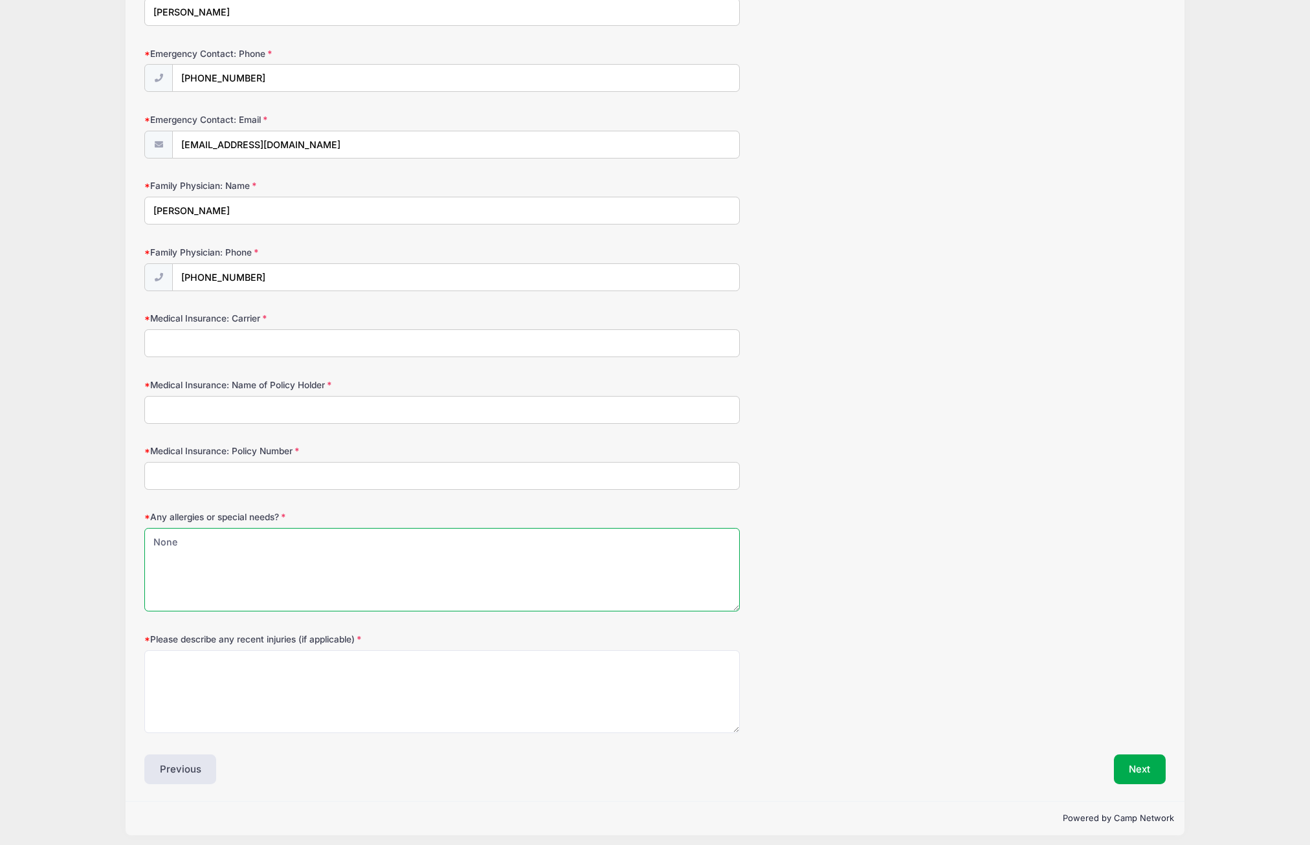
type textarea "None"
click at [276, 668] on textarea "Please describe any recent injuries (if applicable)" at bounding box center [442, 693] width 596 height 84
type textarea "None"
click at [234, 337] on input "Medical Insurance: Carrier" at bounding box center [442, 343] width 596 height 28
click at [276, 402] on input "Medical Insurance: Name of Policy Holder" at bounding box center [442, 410] width 596 height 28
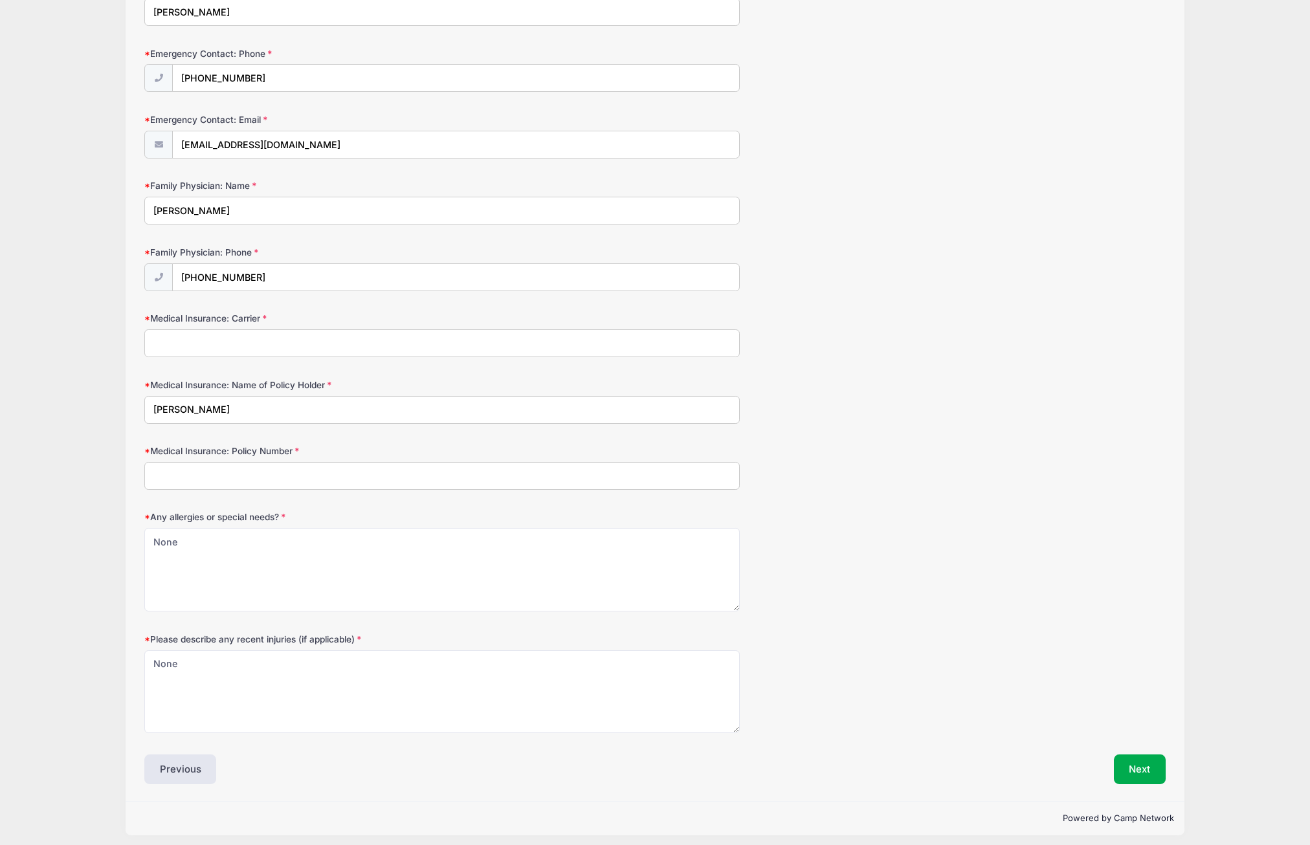
type input "Jante Tsay"
click at [232, 462] on input "Medical Insurance: Policy Number" at bounding box center [442, 476] width 596 height 28
click at [274, 340] on input "Medical Insurance: Carrier" at bounding box center [442, 343] width 596 height 28
type input "Aetna"
click at [244, 475] on input "Medical Insurance: Policy Number" at bounding box center [442, 476] width 596 height 28
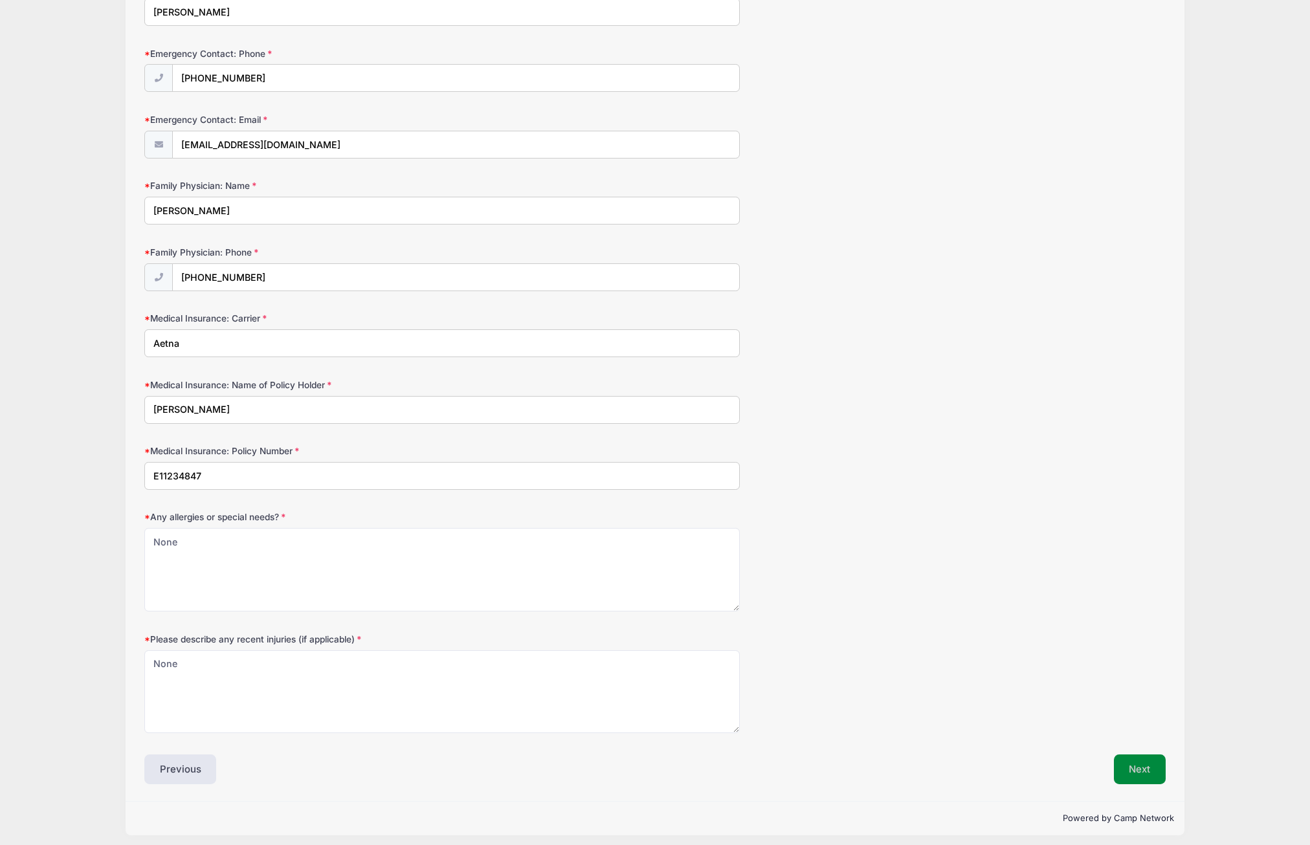
type input "E11234847"
click at [1141, 769] on button "Next" at bounding box center [1140, 770] width 52 height 30
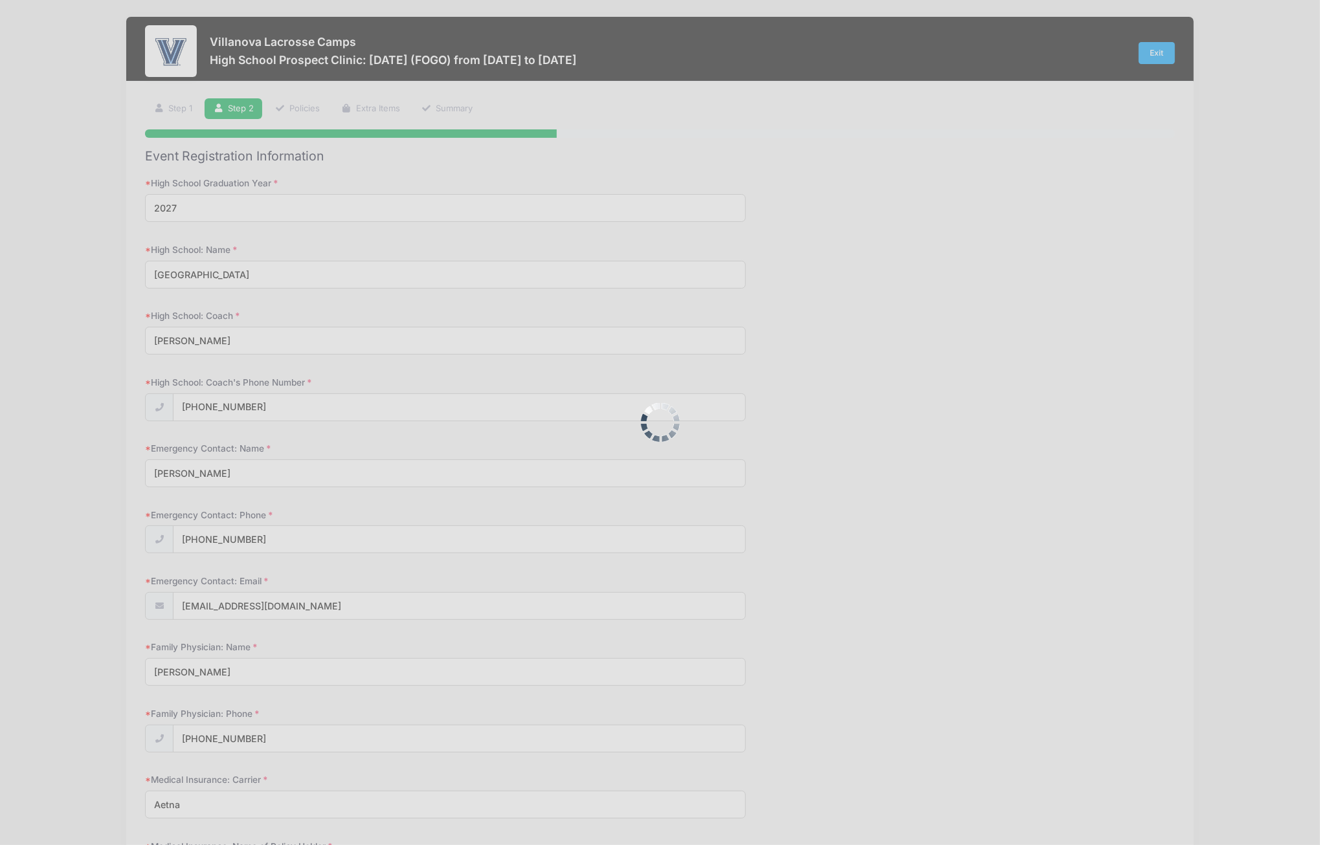
scroll to position [0, 0]
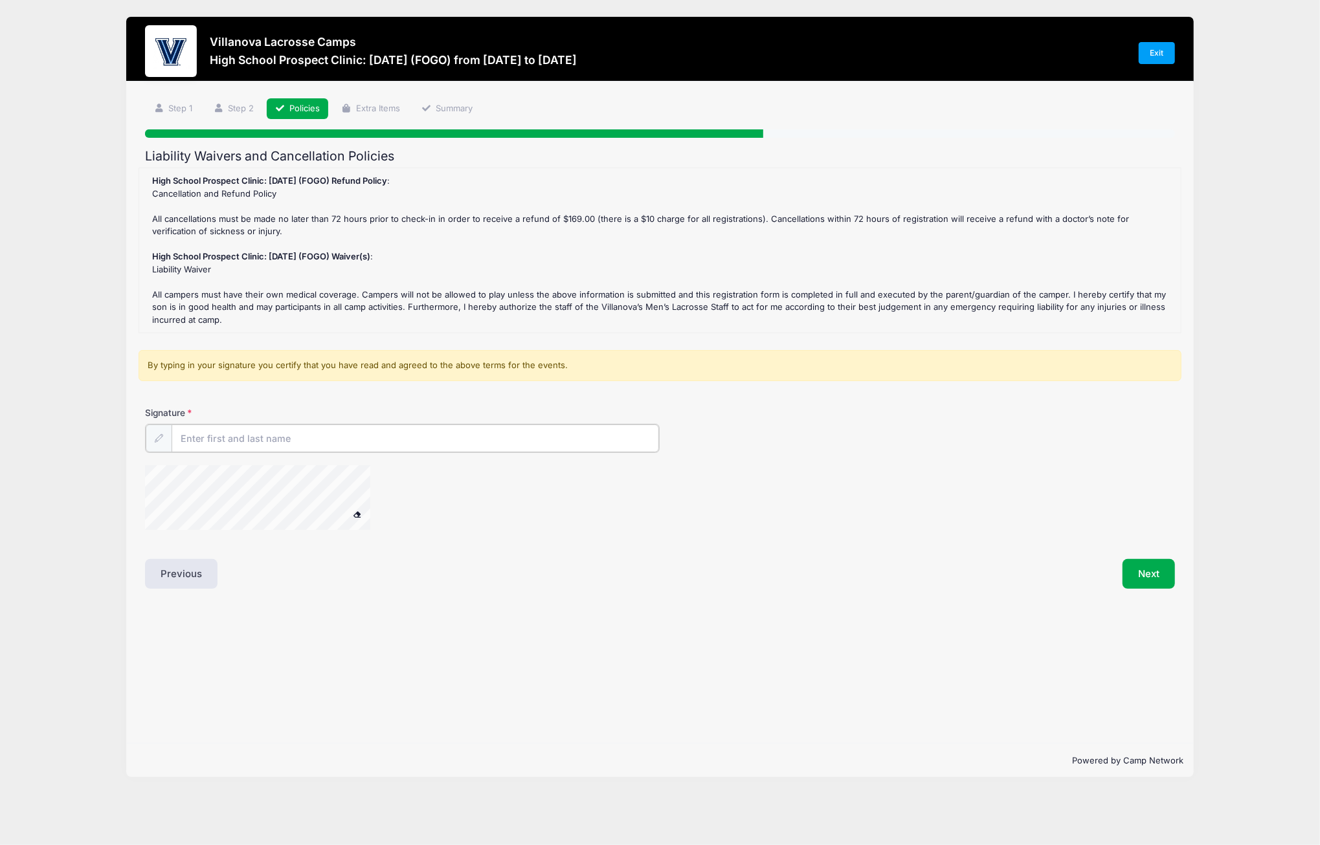
click at [323, 438] on input "Signature" at bounding box center [415, 439] width 487 height 28
click at [401, 502] on div at bounding box center [274, 499] width 259 height 69
type input "Alexander Tsay"
click at [1146, 572] on button "Next" at bounding box center [1148, 573] width 52 height 30
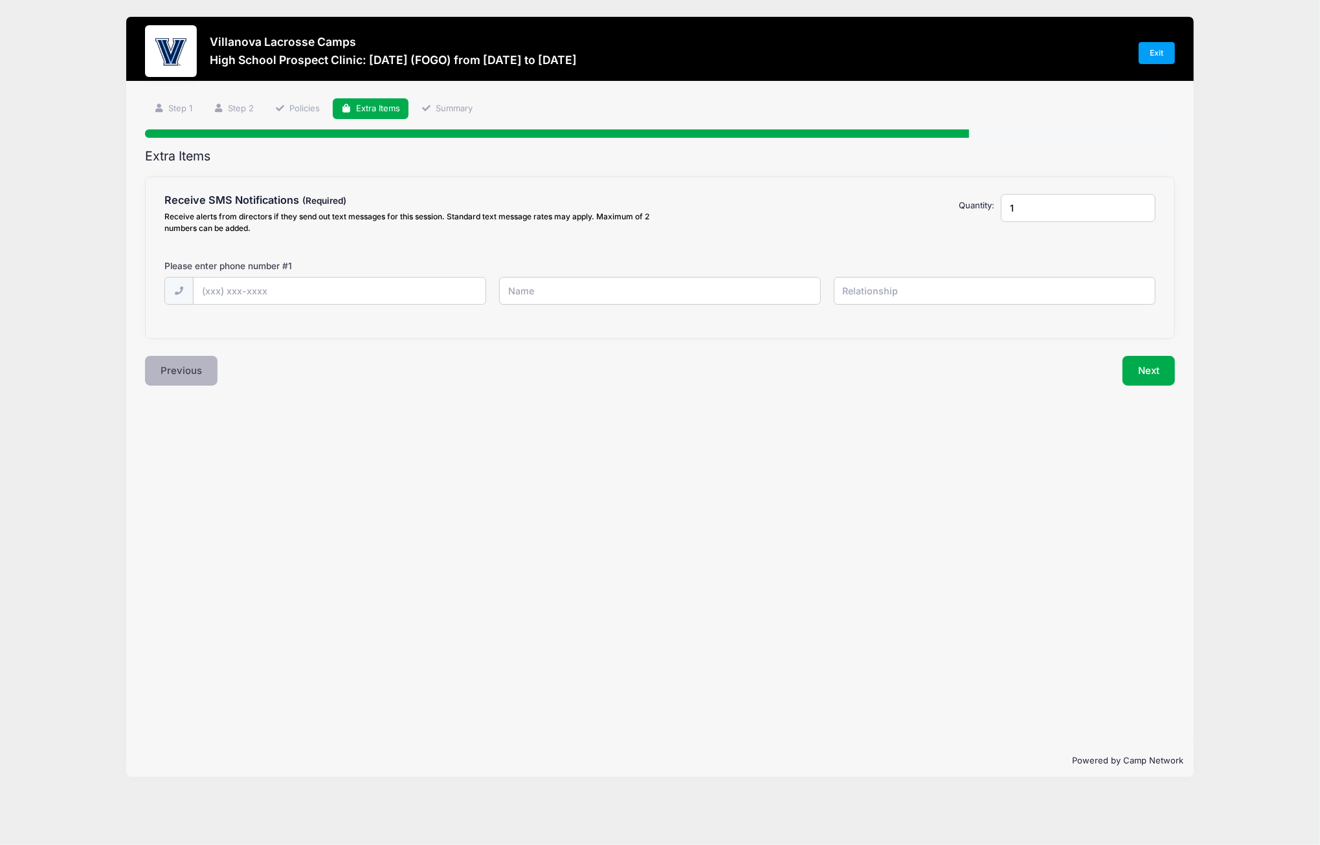
click at [175, 376] on button "Previous" at bounding box center [181, 371] width 72 height 30
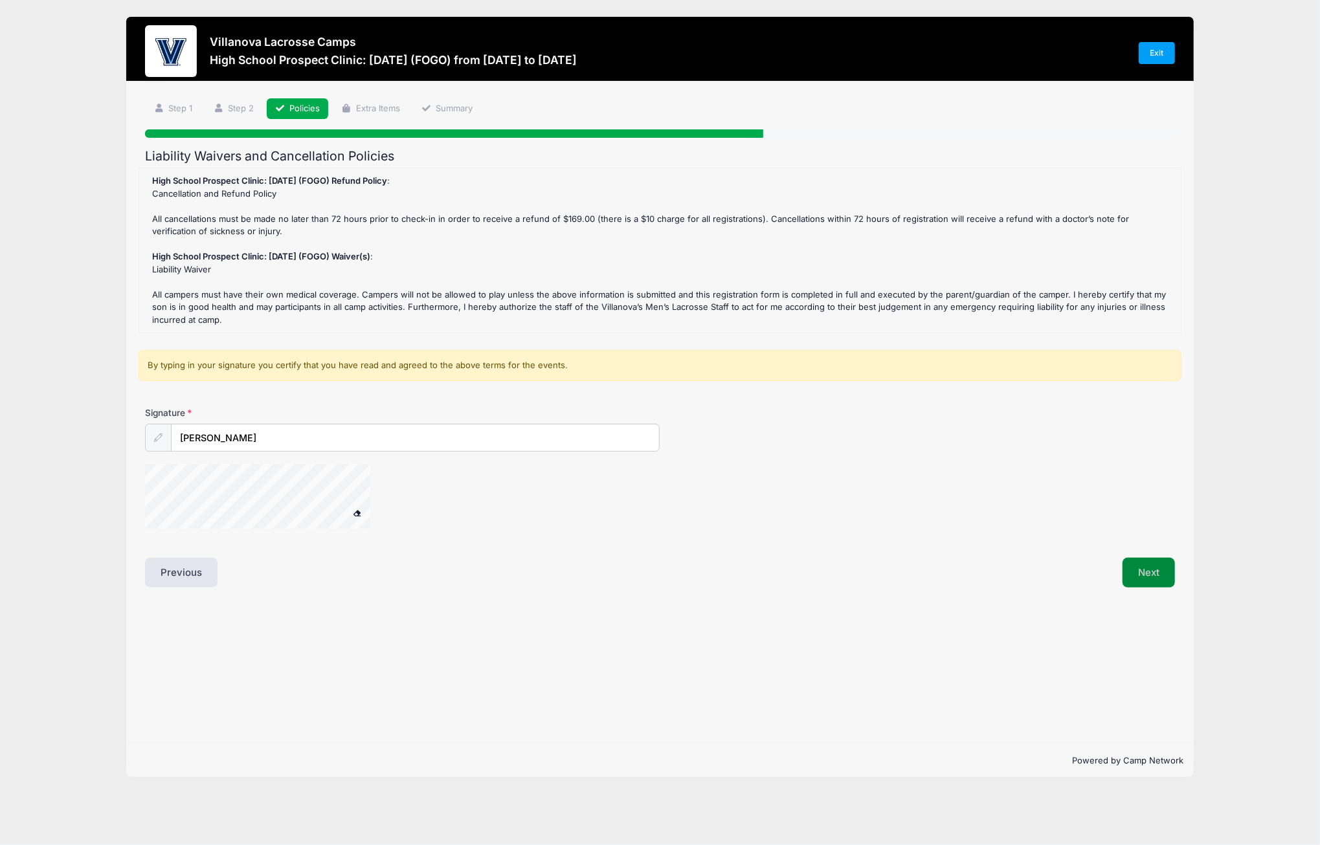
click at [1141, 574] on button "Next" at bounding box center [1148, 573] width 52 height 30
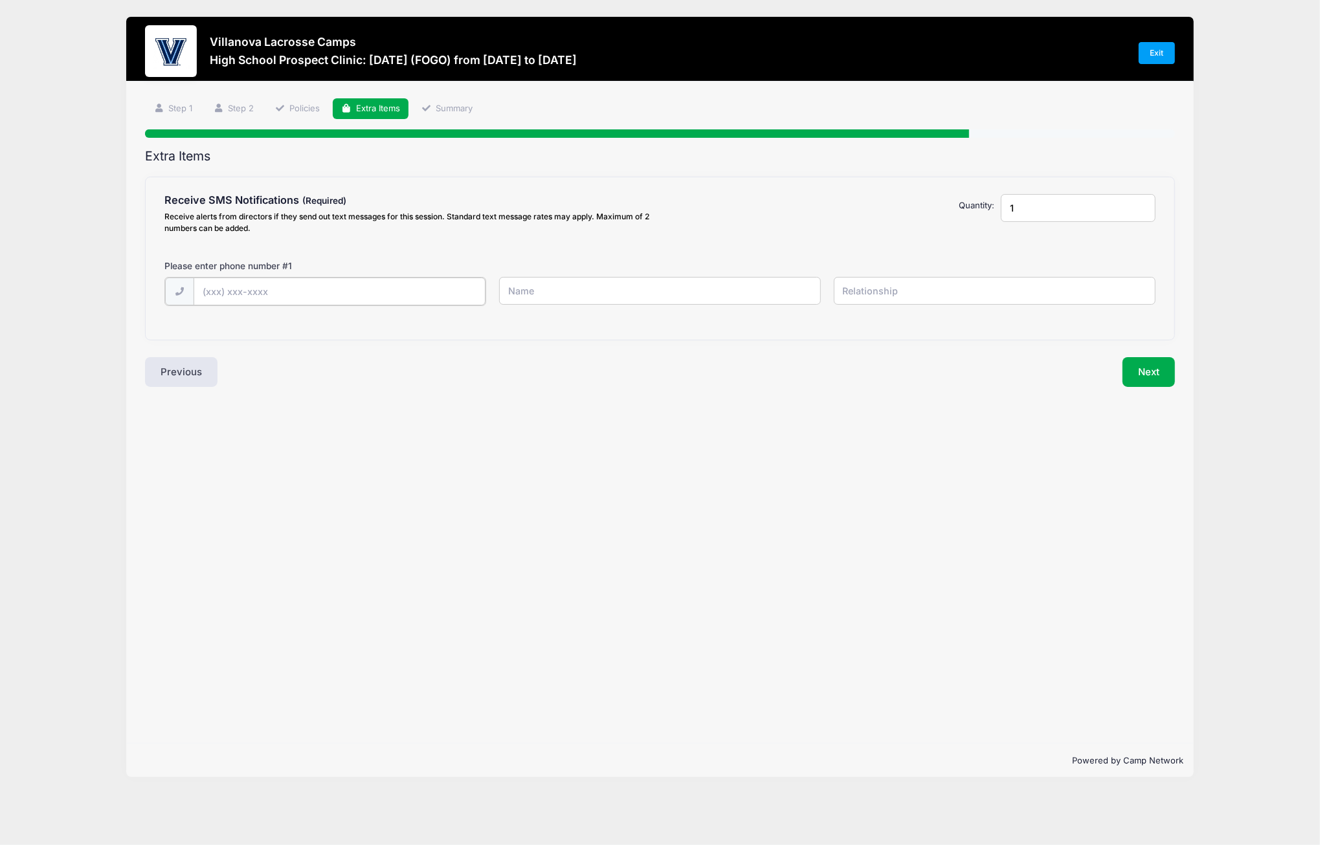
click at [0, 0] on input "text" at bounding box center [0, 0] width 0 height 0
type input "(973) 951-0514"
click at [0, 0] on input "text" at bounding box center [0, 0] width 0 height 0
type input "Michelle Hawley Tsay"
click at [0, 0] on input "text" at bounding box center [0, 0] width 0 height 0
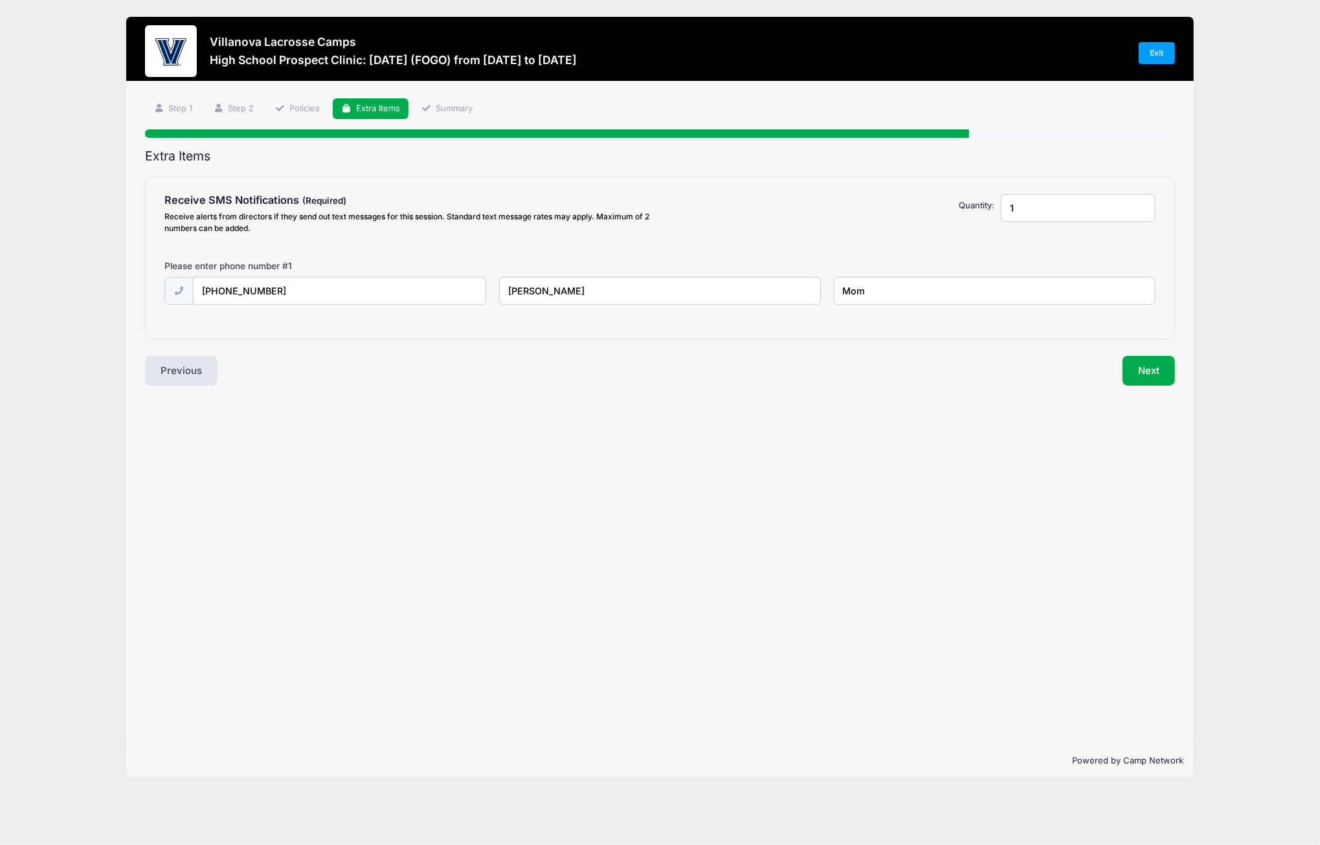
type input "Mom"
type input "2"
click at [1143, 204] on input "2" at bounding box center [1078, 208] width 155 height 28
click at [0, 0] on input "text" at bounding box center [0, 0] width 0 height 0
type input "(973) 919-1090"
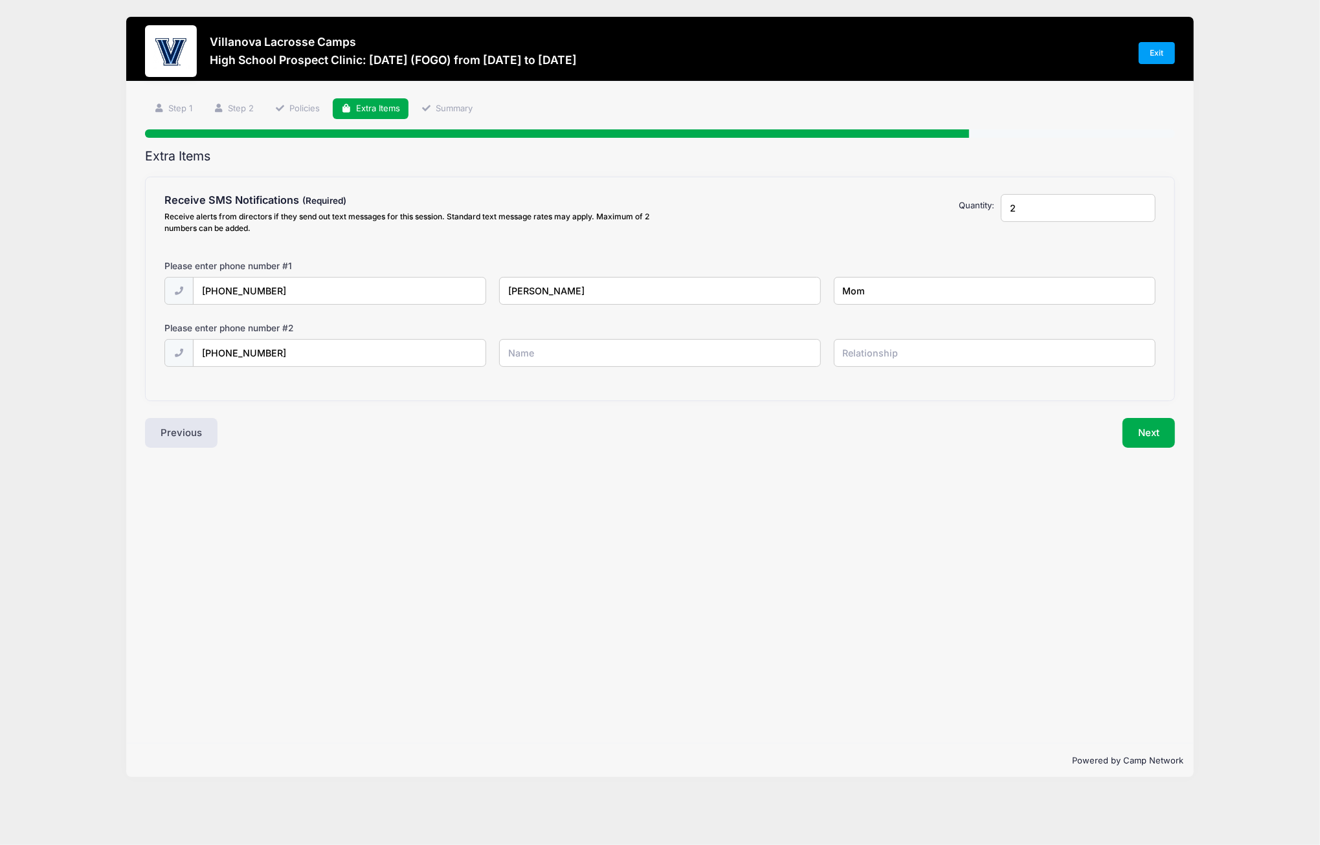
click at [0, 0] on input "text" at bounding box center [0, 0] width 0 height 0
type input "Jante Tsay"
click at [0, 0] on input "text" at bounding box center [0, 0] width 0 height 0
type input "a"
type input "Dad"
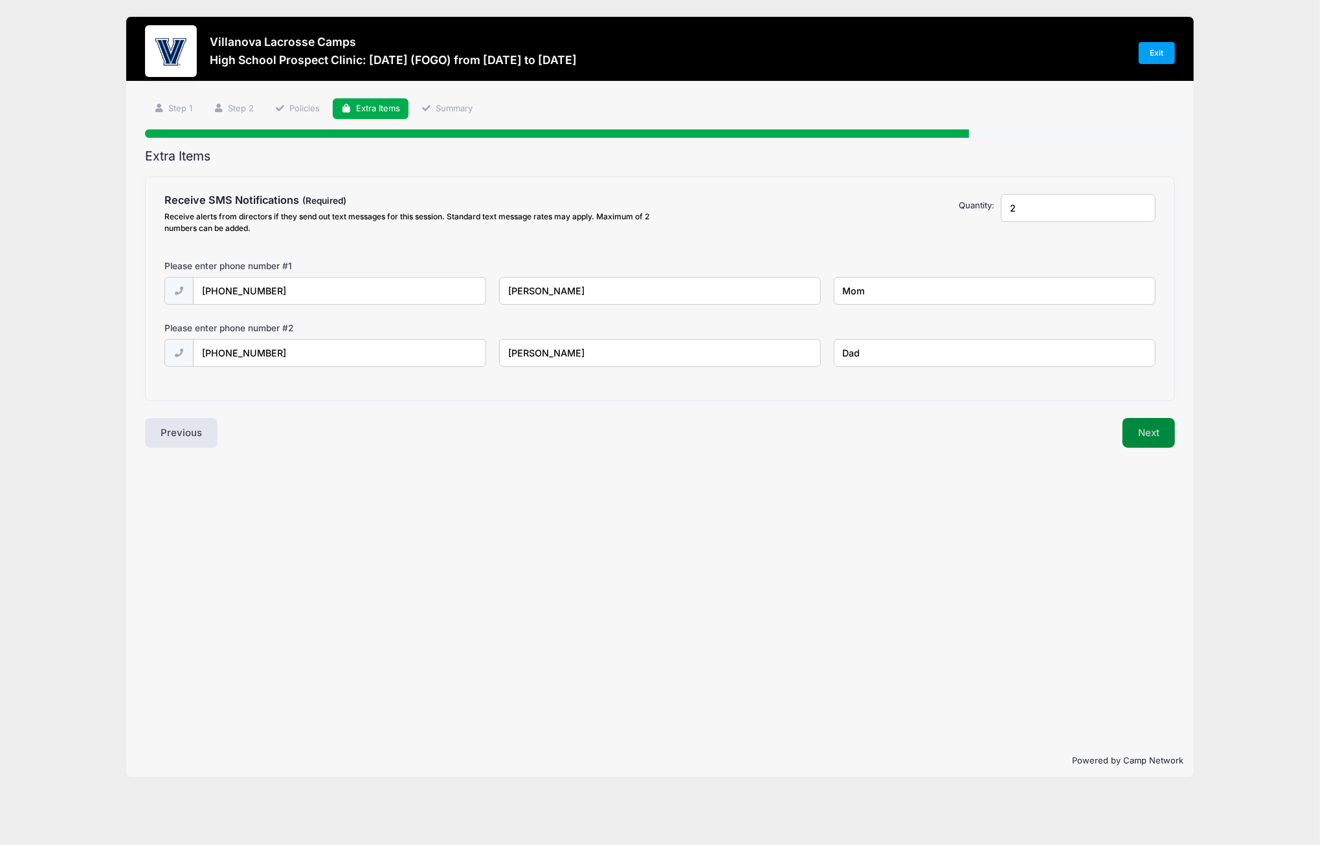
click at [1148, 432] on button "Next" at bounding box center [1148, 433] width 52 height 30
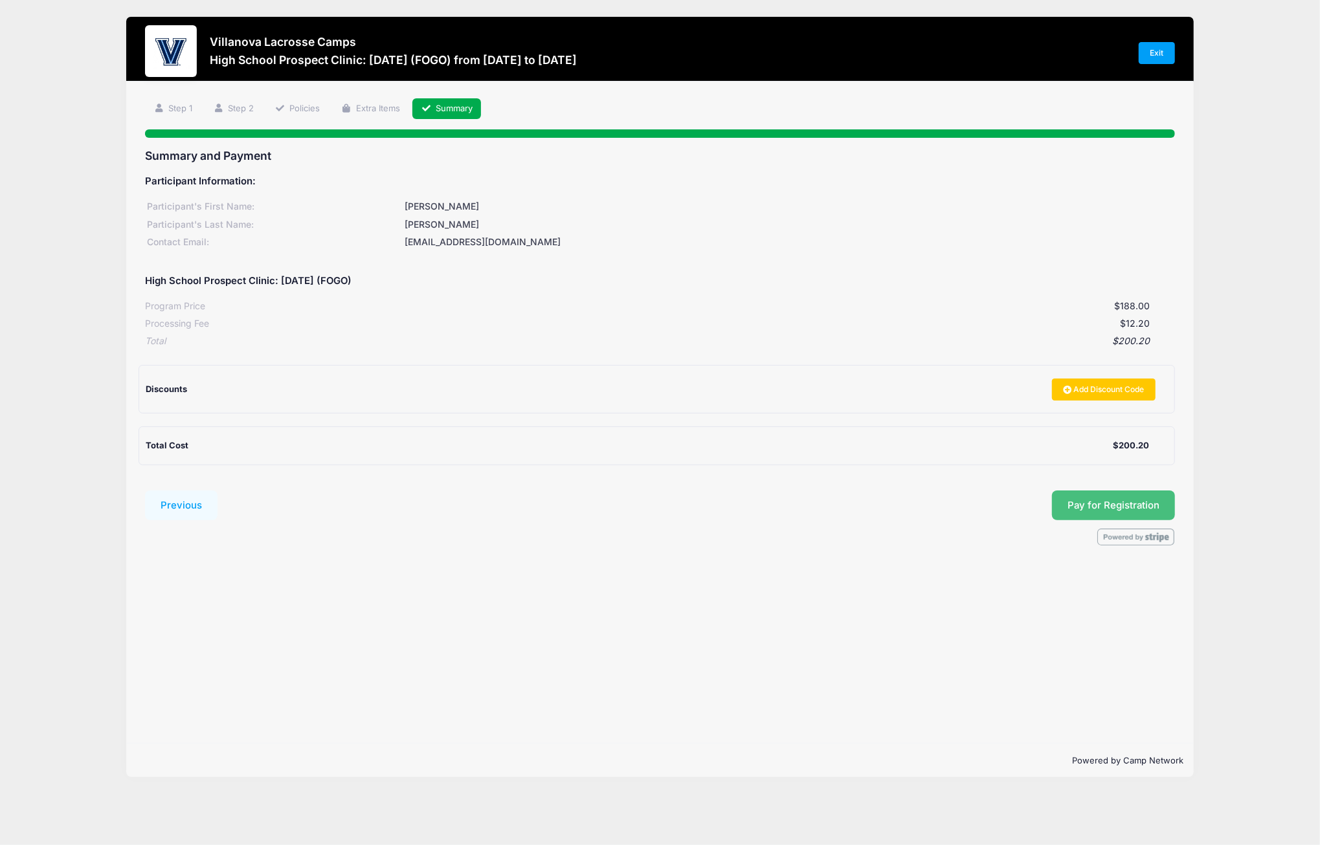
click at [1137, 503] on span "Pay for Registration" at bounding box center [1113, 506] width 92 height 12
